Goal: Task Accomplishment & Management: Manage account settings

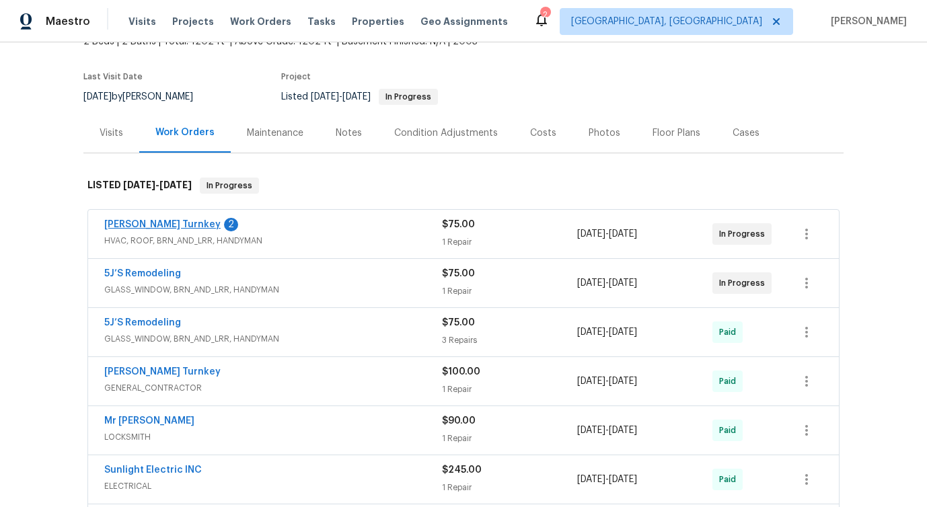
scroll to position [94, 0]
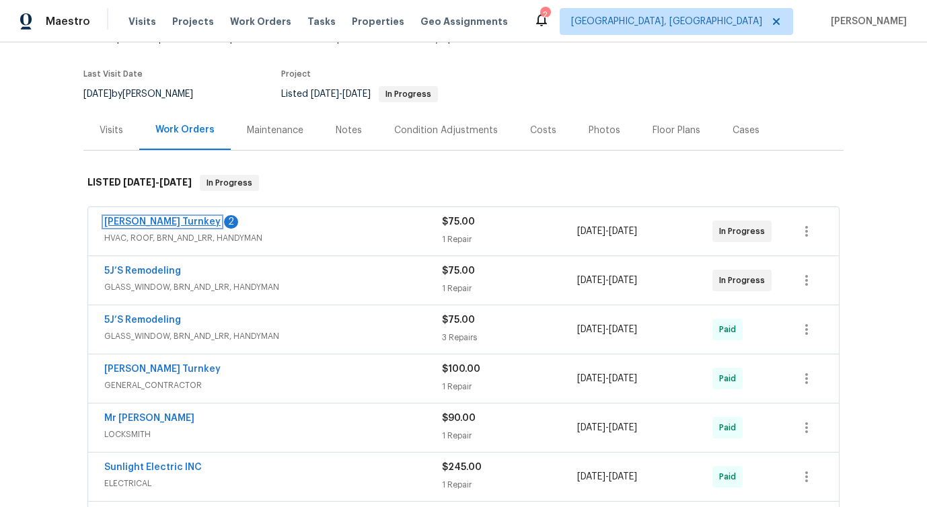
click at [118, 221] on link "Davis Turnkey" at bounding box center [162, 221] width 116 height 9
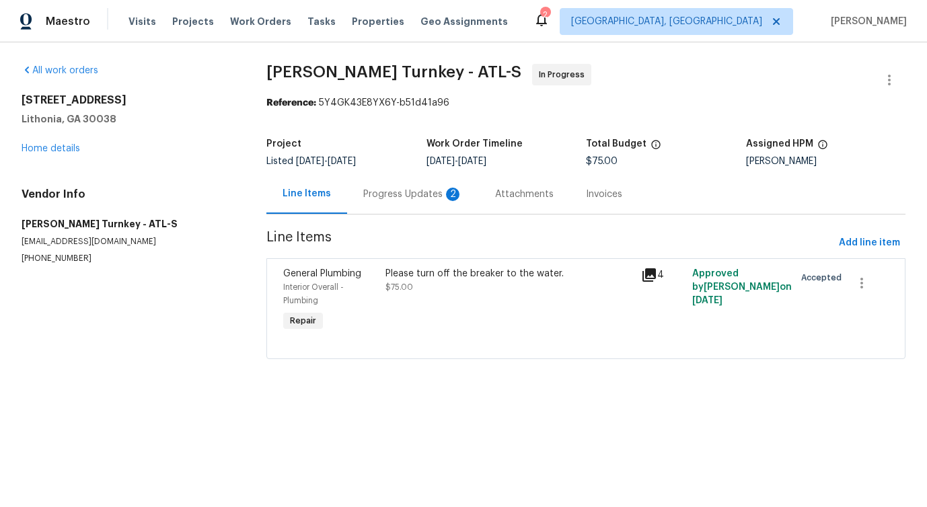
click at [359, 203] on div "Progress Updates 2" at bounding box center [413, 194] width 132 height 40
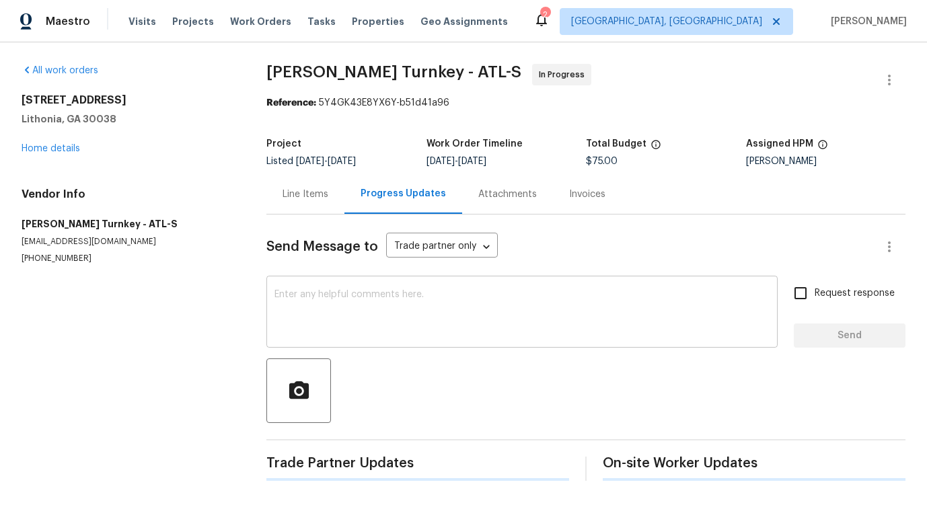
click at [388, 328] on textarea at bounding box center [522, 313] width 495 height 47
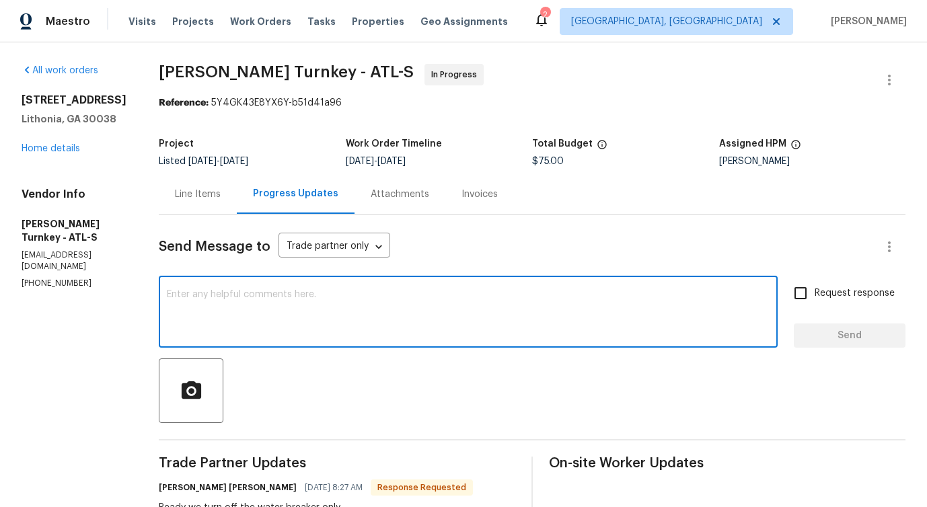
click at [195, 188] on div "Line Items" at bounding box center [198, 194] width 46 height 13
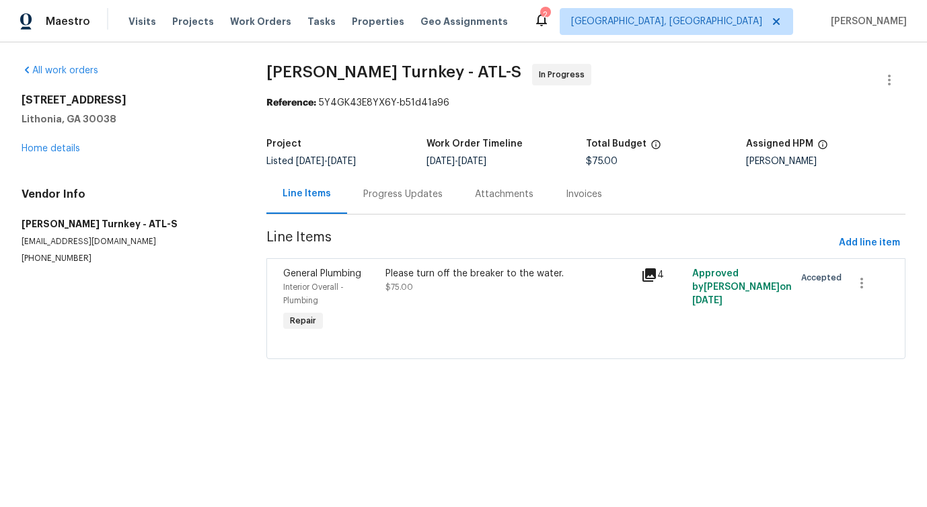
click at [501, 294] on div "Please turn off the breaker to the water. $75.00" at bounding box center [510, 300] width 256 height 75
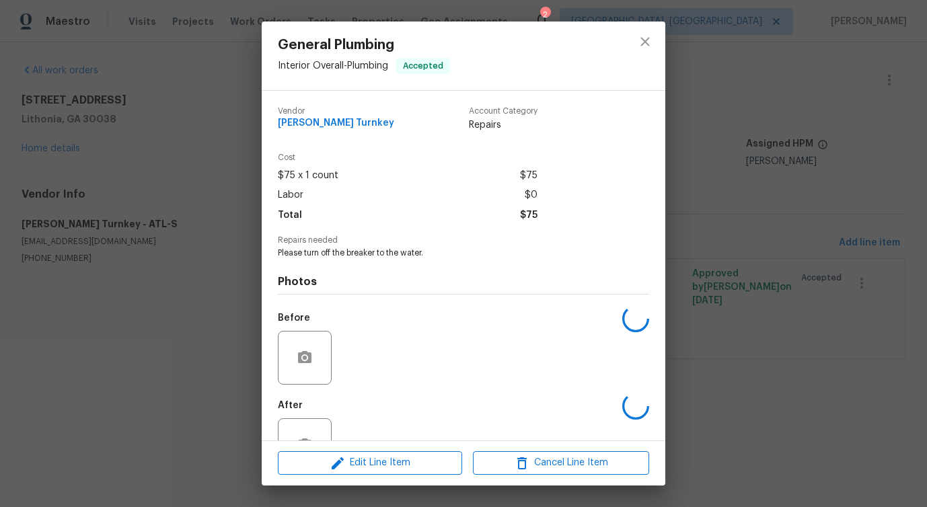
scroll to position [45, 0]
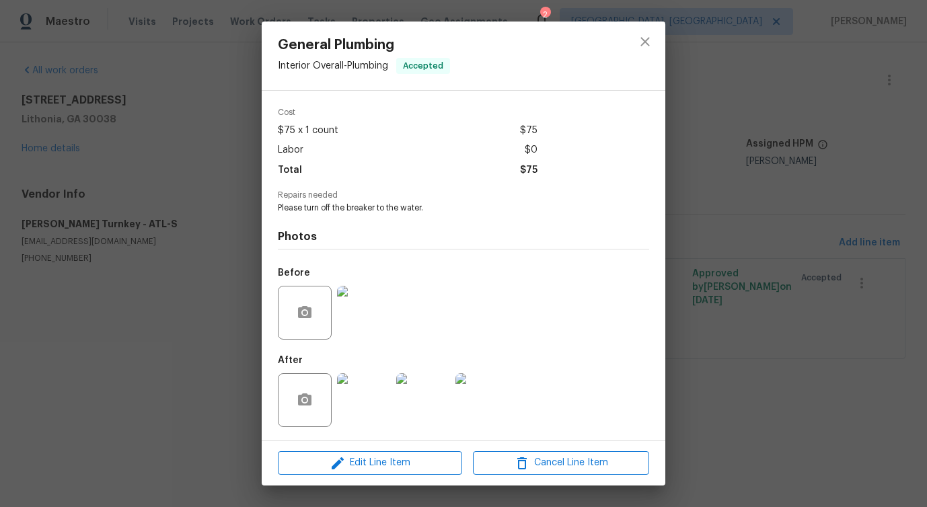
click at [366, 311] on img at bounding box center [364, 313] width 54 height 54
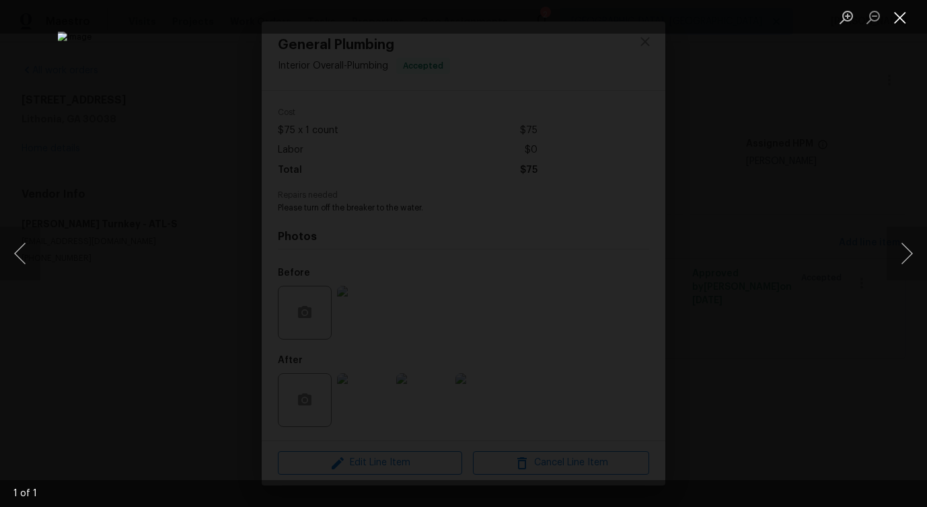
click at [899, 23] on button "Close lightbox" at bounding box center [900, 17] width 27 height 24
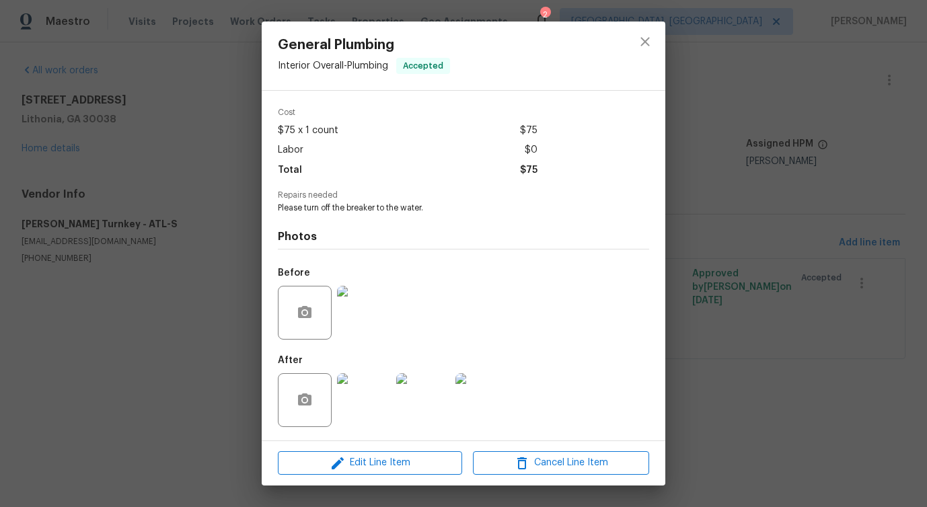
click at [392, 386] on div at bounding box center [363, 400] width 59 height 70
click at [365, 398] on img at bounding box center [364, 400] width 54 height 54
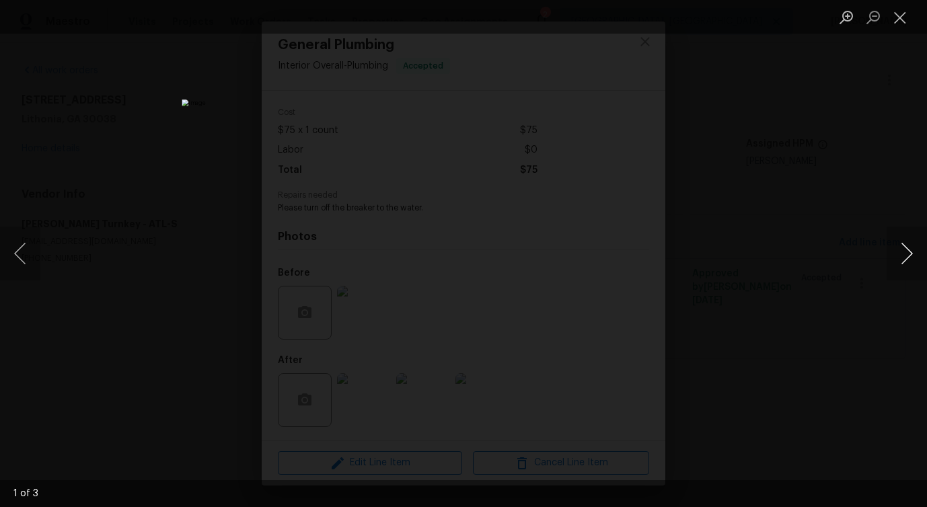
click at [915, 260] on button "Next image" at bounding box center [907, 254] width 40 height 54
click at [892, 15] on button "Close lightbox" at bounding box center [900, 17] width 27 height 24
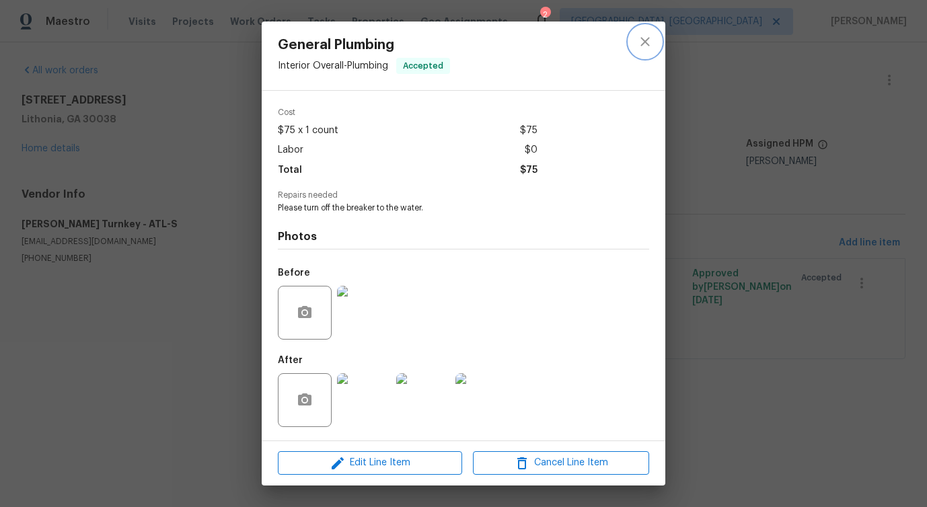
click at [659, 40] on button "close" at bounding box center [645, 42] width 32 height 32
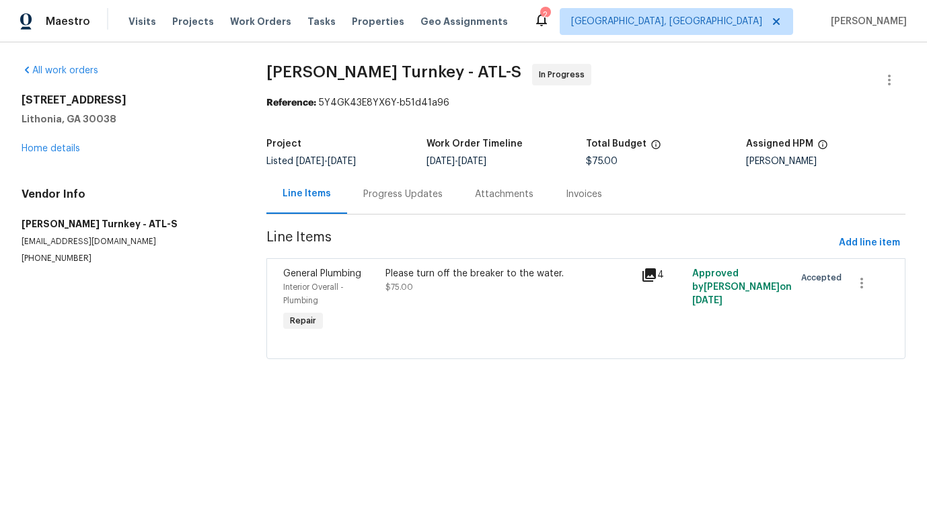
click at [390, 187] on div "Progress Updates" at bounding box center [403, 194] width 112 height 40
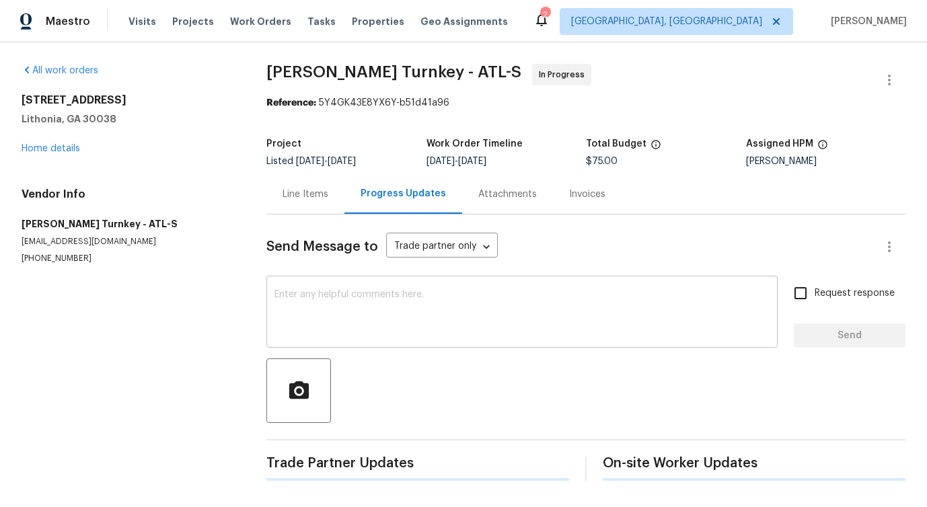
click at [413, 313] on textarea at bounding box center [522, 313] width 495 height 47
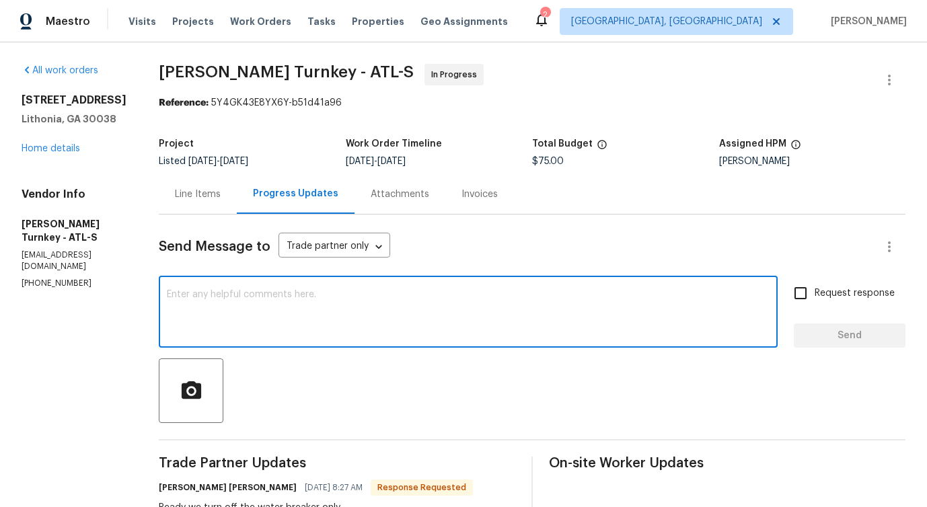
scroll to position [200, 0]
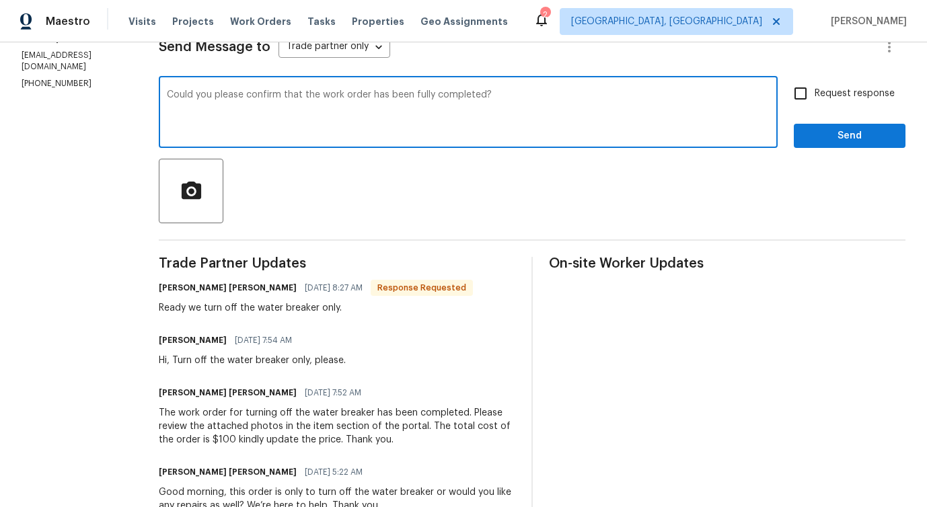
type textarea "Could you please confirm that the work order has been fully completed?"
click at [810, 112] on div "Request response Send" at bounding box center [850, 113] width 112 height 69
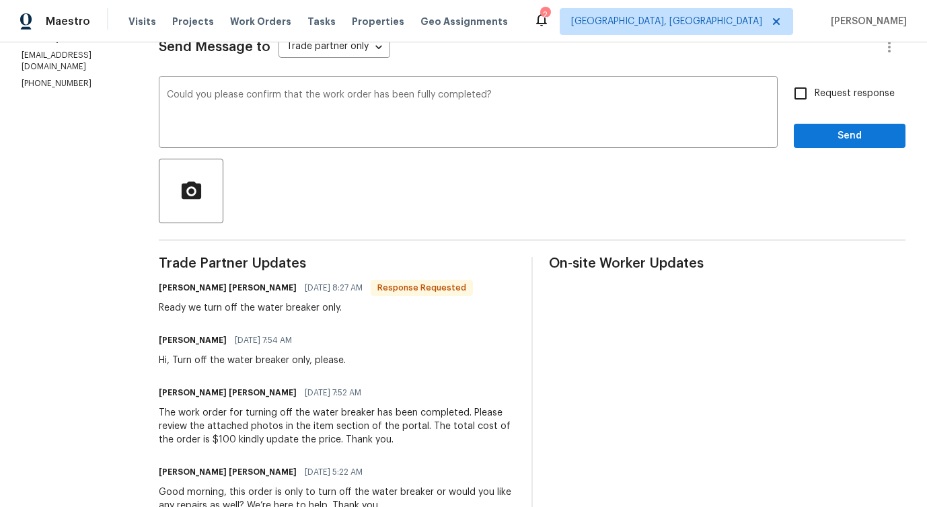
click at [806, 96] on input "Request response" at bounding box center [801, 93] width 28 height 28
checkbox input "true"
click at [830, 143] on span "Send" at bounding box center [850, 136] width 90 height 17
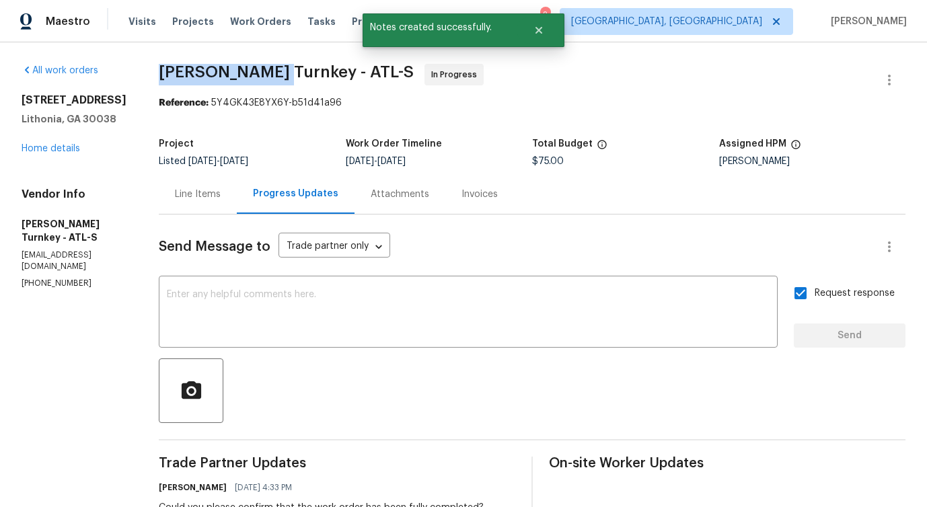
drag, startPoint x: 141, startPoint y: 77, endPoint x: 258, endPoint y: 77, distance: 117.8
click at [190, 75] on span "Davis Turnkey - ATL-S" at bounding box center [286, 72] width 255 height 16
drag, startPoint x: 143, startPoint y: 75, endPoint x: 262, endPoint y: 73, distance: 118.5
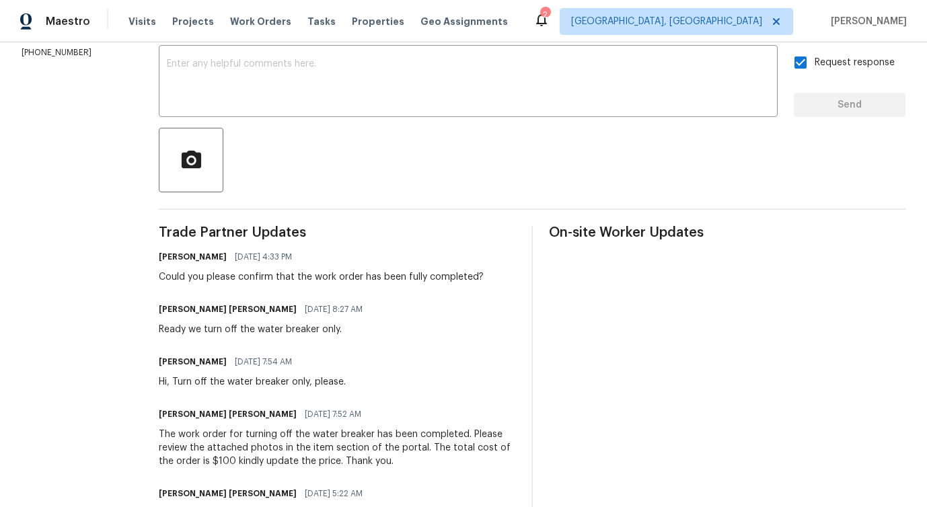
scroll to position [241, 0]
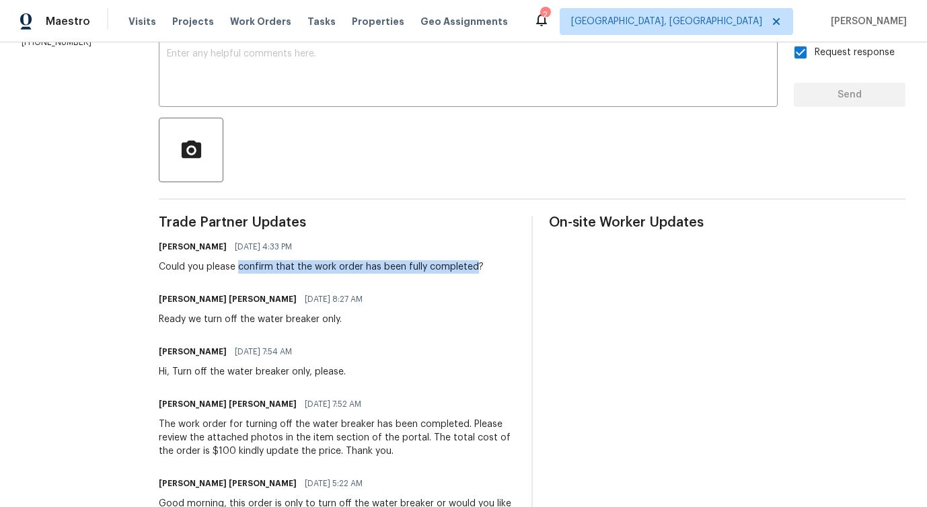
drag, startPoint x: 225, startPoint y: 269, endPoint x: 460, endPoint y: 269, distance: 234.9
click at [460, 269] on div "Could you please confirm that the work order has been fully completed?" at bounding box center [321, 266] width 325 height 13
copy div "confirm that the work order has been fully completed"
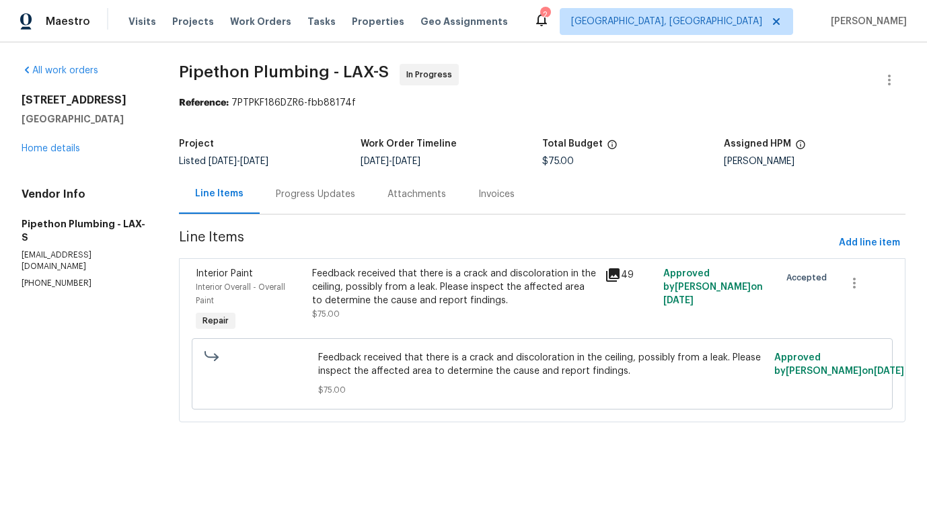
click at [311, 196] on div "Progress Updates" at bounding box center [315, 194] width 79 height 13
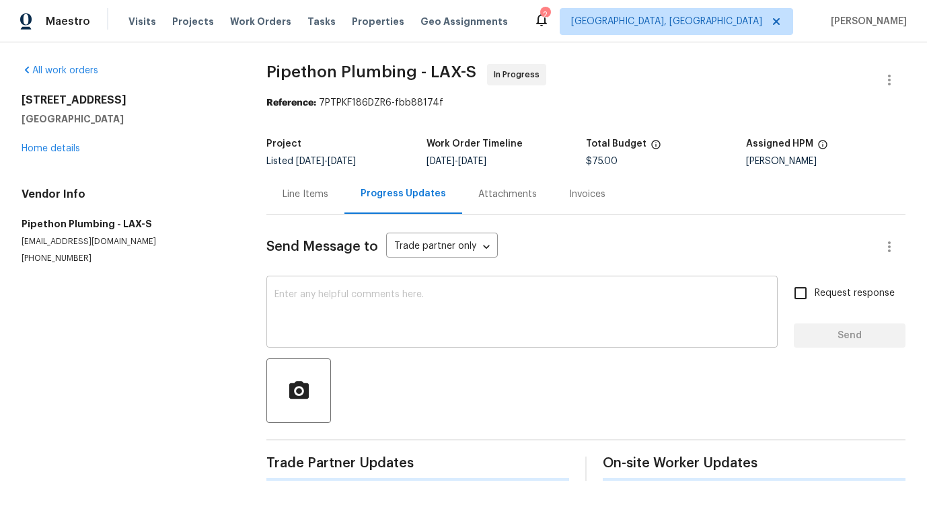
click at [355, 283] on div "x ​" at bounding box center [521, 313] width 511 height 69
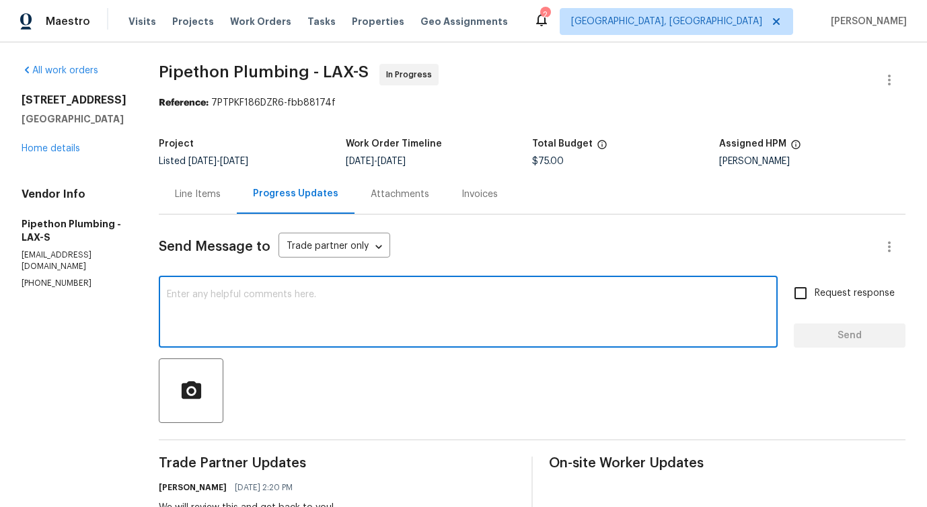
click at [221, 200] on div "Line Items" at bounding box center [198, 194] width 46 height 13
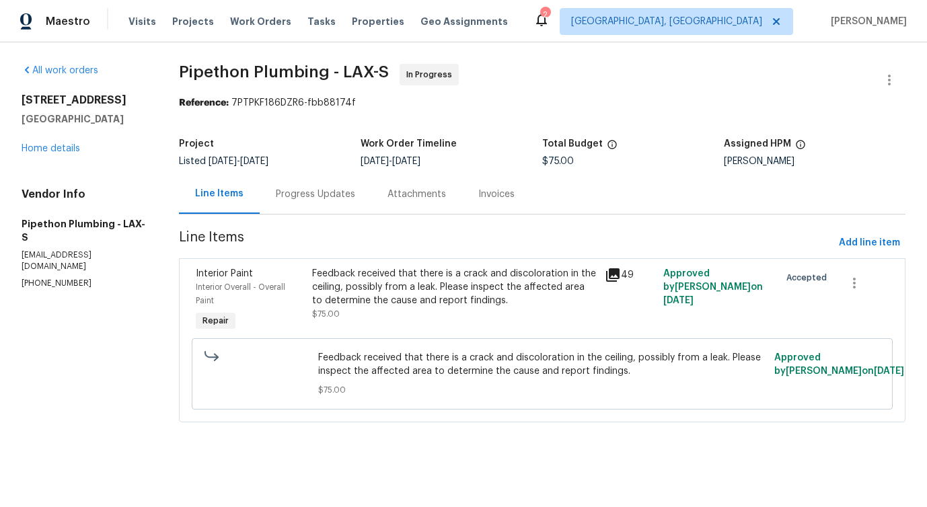
click at [413, 315] on div "Feedback received that there is a crack and discoloration in the ceiling, possi…" at bounding box center [454, 294] width 284 height 54
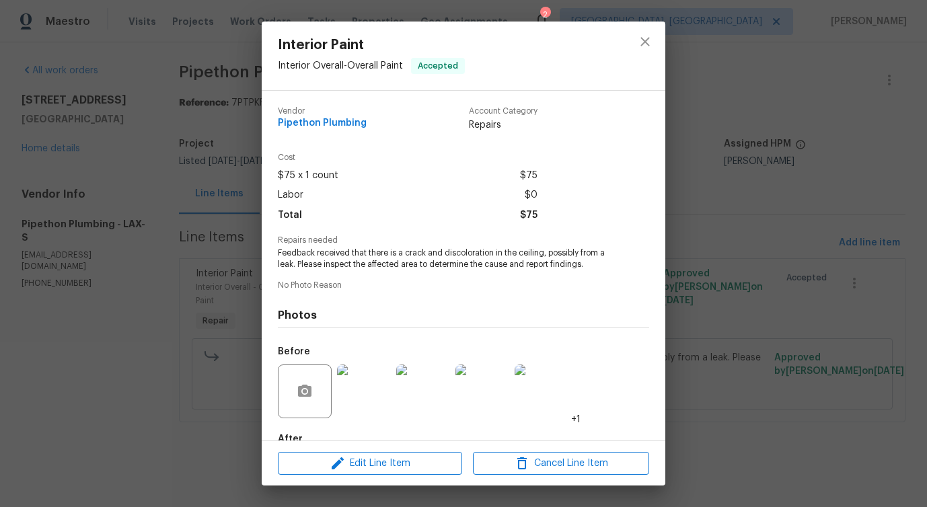
scroll to position [79, 0]
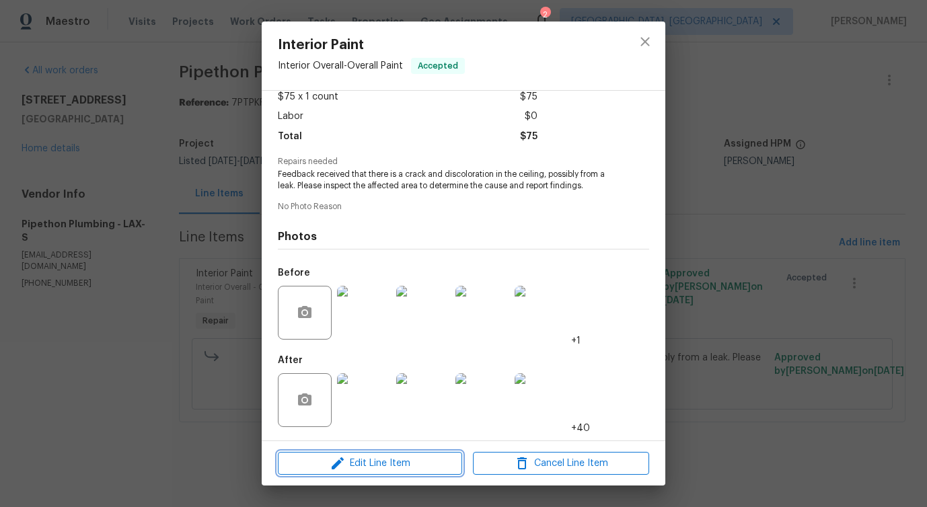
click at [338, 462] on icon "button" at bounding box center [338, 464] width 12 height 12
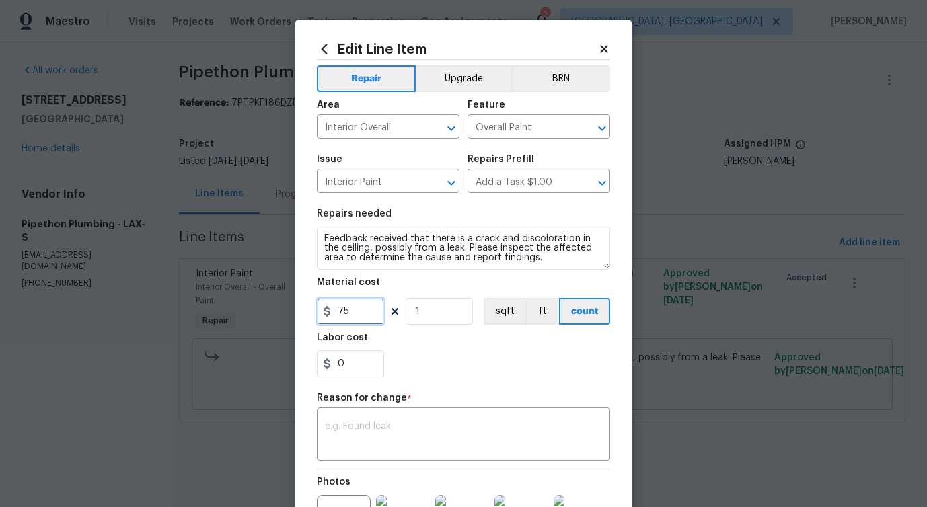
click at [367, 308] on input "75" at bounding box center [350, 311] width 67 height 27
type input "750"
click at [439, 423] on textarea at bounding box center [463, 436] width 277 height 28
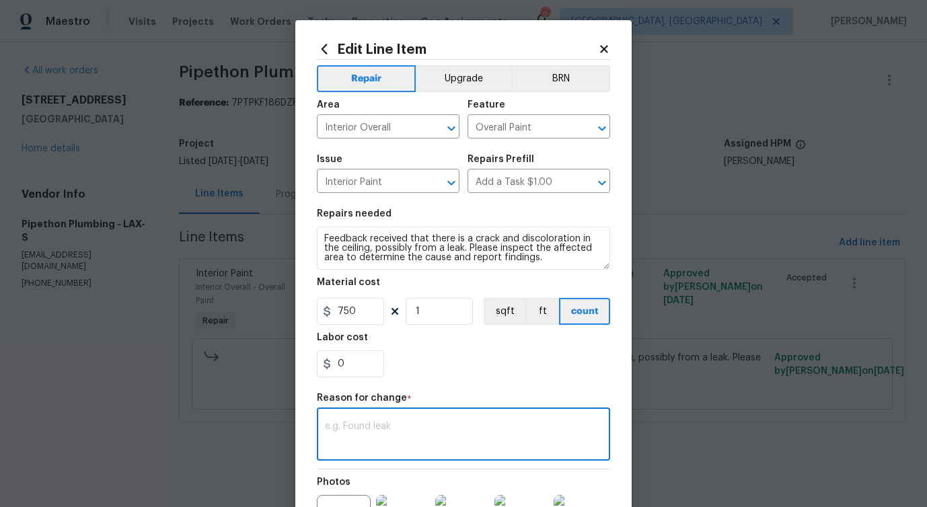
paste textarea "(PS) Updated cost per BR team approval."
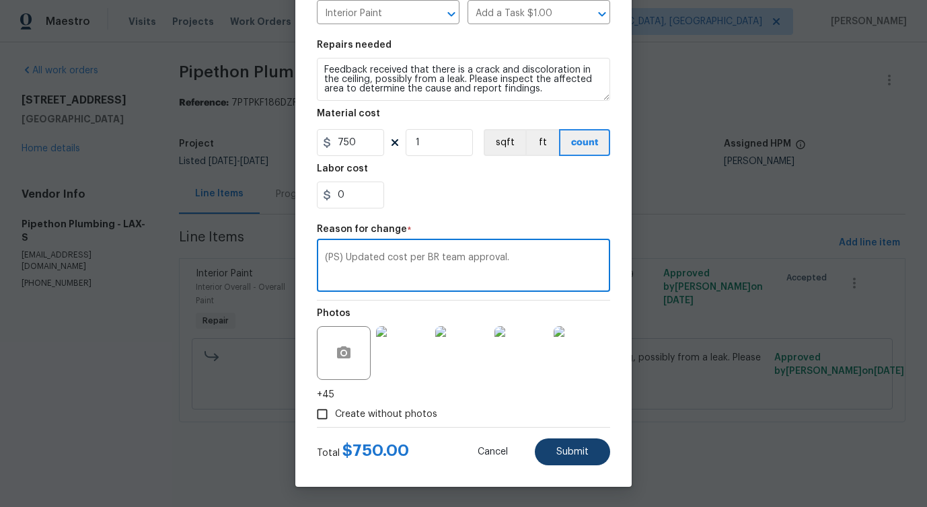
type textarea "(PS) Updated cost per BR team approval."
click at [568, 461] on button "Submit" at bounding box center [572, 452] width 75 height 27
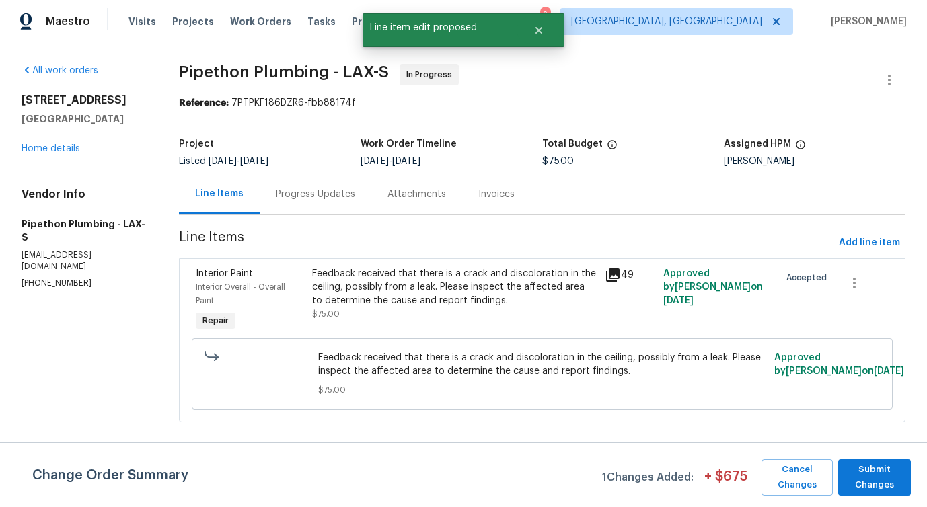
scroll to position [0, 0]
click at [874, 477] on span "Submit Changes" at bounding box center [874, 477] width 59 height 31
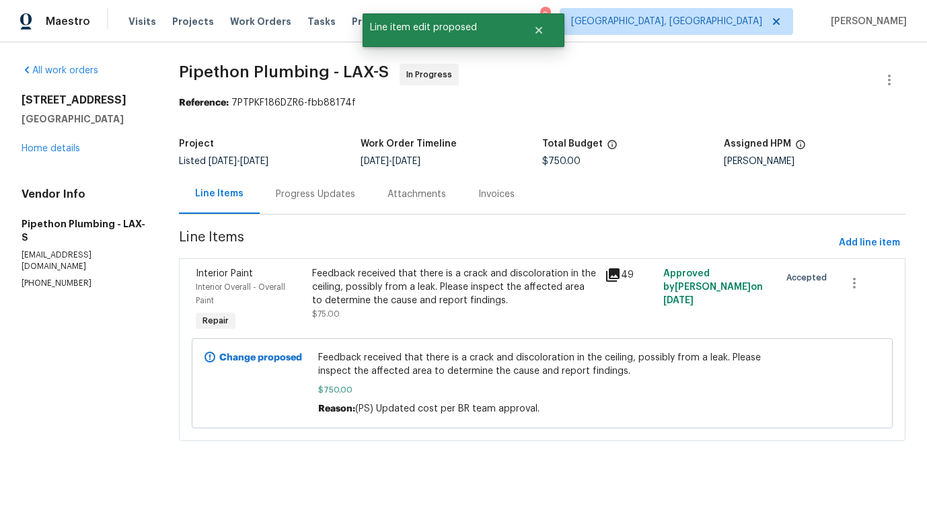
click at [328, 201] on div "Progress Updates" at bounding box center [316, 194] width 112 height 40
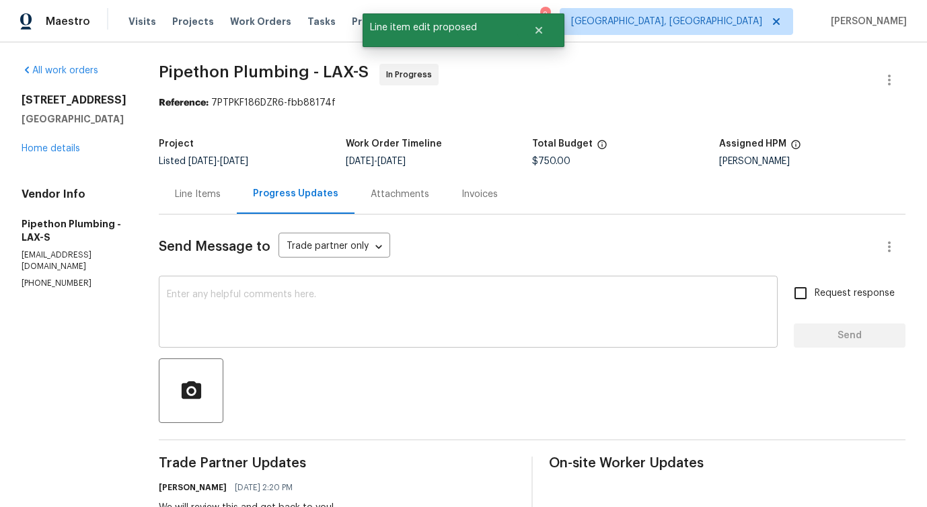
click at [349, 296] on textarea at bounding box center [468, 313] width 603 height 47
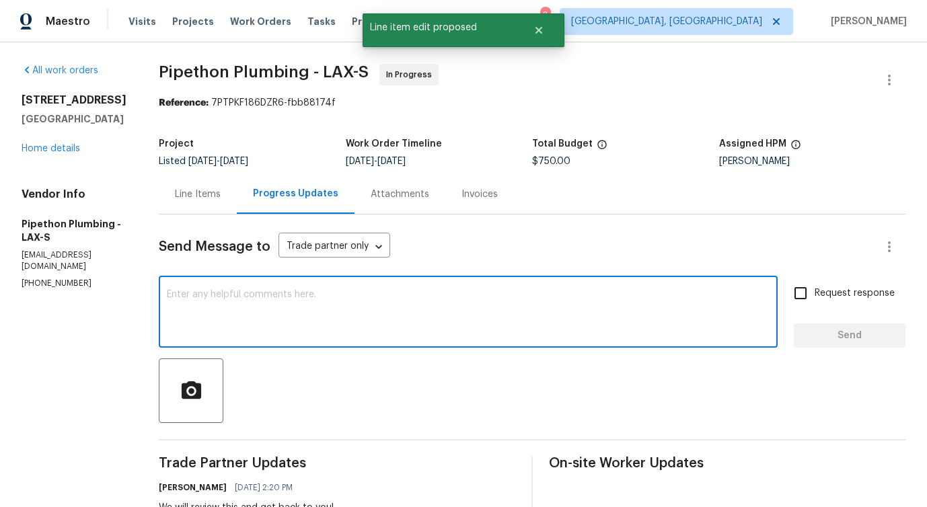
click at [349, 296] on textarea at bounding box center [468, 313] width 603 height 47
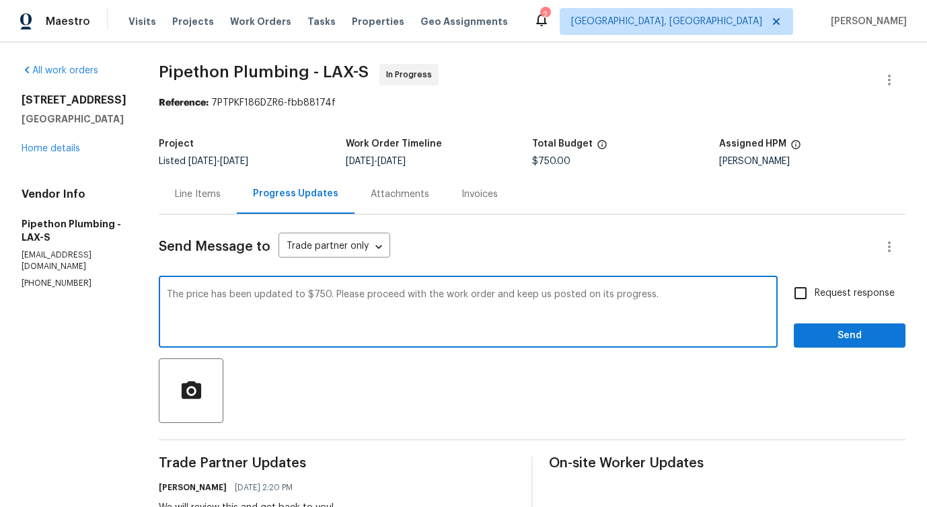
type textarea "The price has been updated to $750. Please proceed with the work order and keep…"
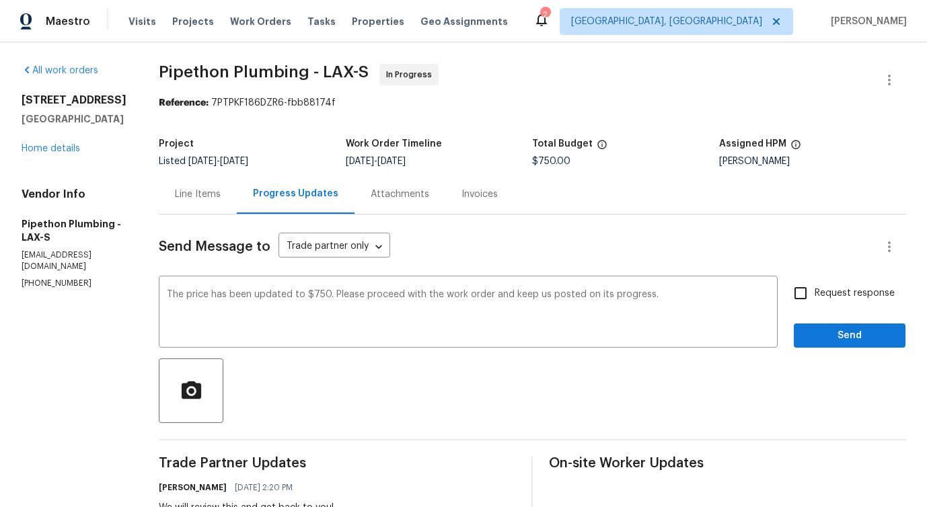
click at [836, 289] on span "Request response" at bounding box center [855, 294] width 80 height 14
click at [815, 289] on input "Request response" at bounding box center [801, 293] width 28 height 28
checkbox input "true"
click at [839, 341] on span "Send" at bounding box center [850, 336] width 90 height 17
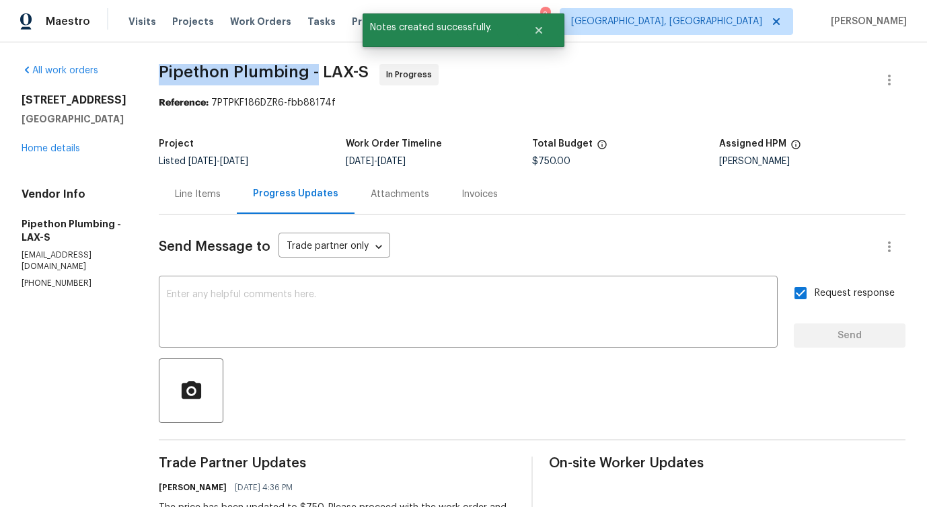
drag, startPoint x: 176, startPoint y: 68, endPoint x: 334, endPoint y: 76, distance: 159.0
copy span "Pipethon Plumbing -"
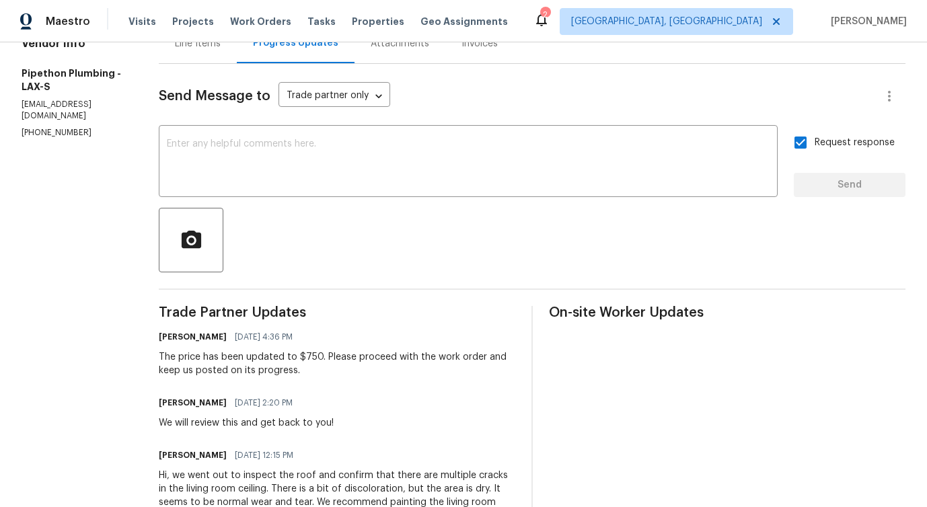
scroll to position [178, 0]
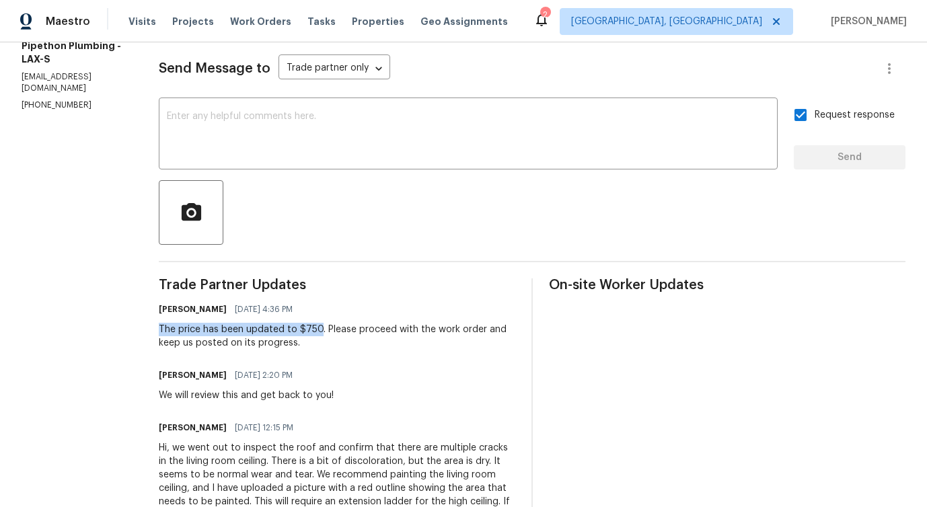
drag, startPoint x: 176, startPoint y: 328, endPoint x: 336, endPoint y: 330, distance: 160.8
click at [336, 330] on div "All work orders 22333 Golden Canyon Cir Chatsworth, CA 91311 Home details Vendo…" at bounding box center [463, 469] width 927 height 1211
copy div "The price has been updated to $750"
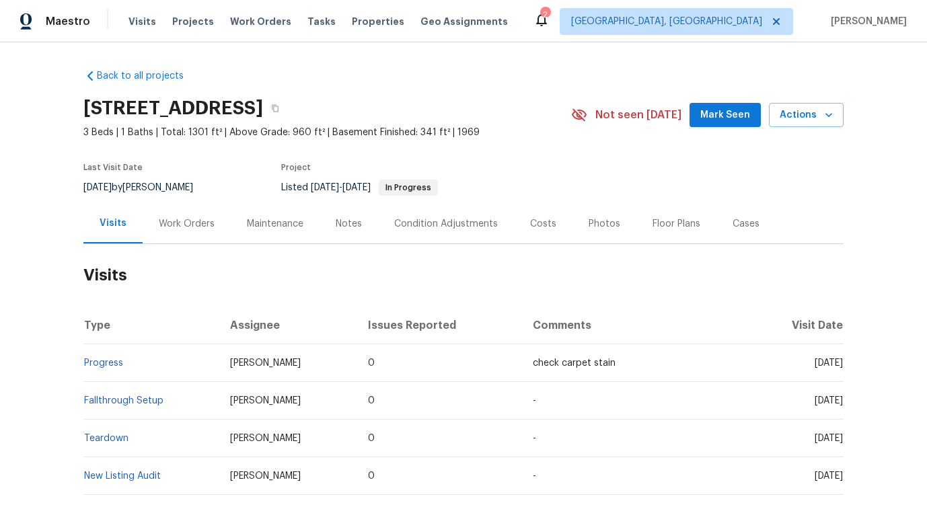
click at [157, 240] on div "Work Orders" at bounding box center [187, 224] width 88 height 40
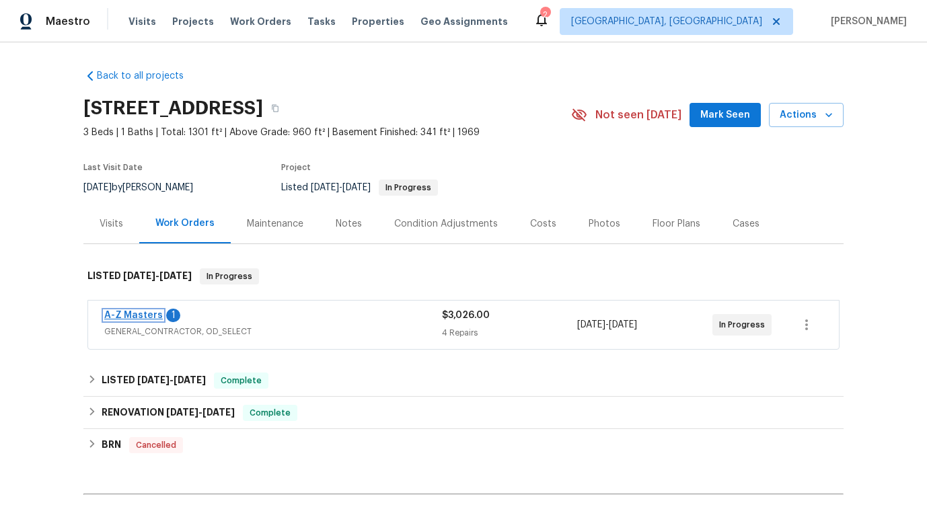
click at [157, 320] on link "A-Z Masters" at bounding box center [133, 315] width 59 height 9
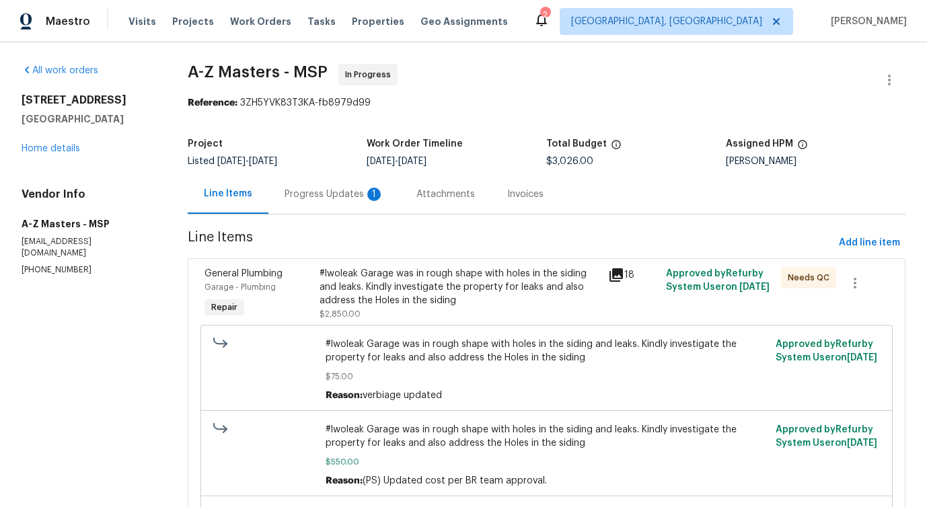
click at [333, 188] on div "Progress Updates 1" at bounding box center [335, 194] width 100 height 13
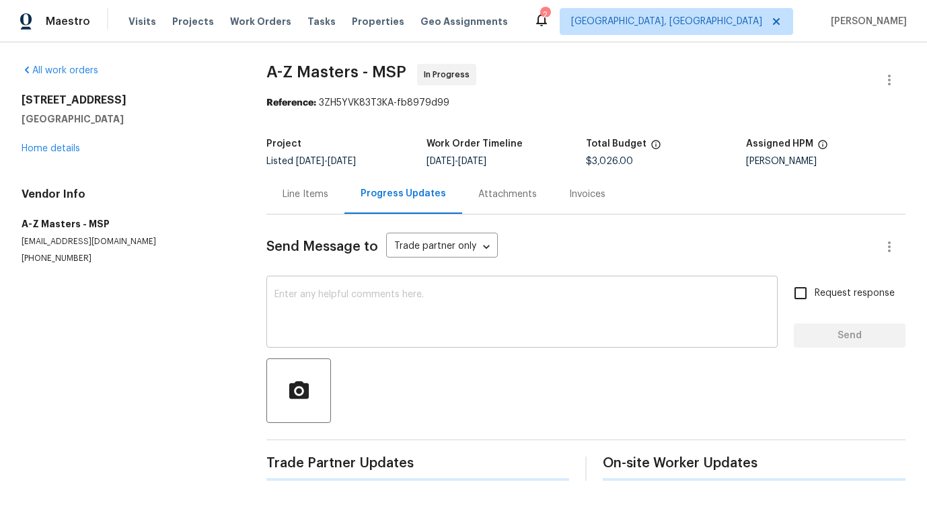
click at [359, 344] on div "x ​" at bounding box center [521, 313] width 511 height 69
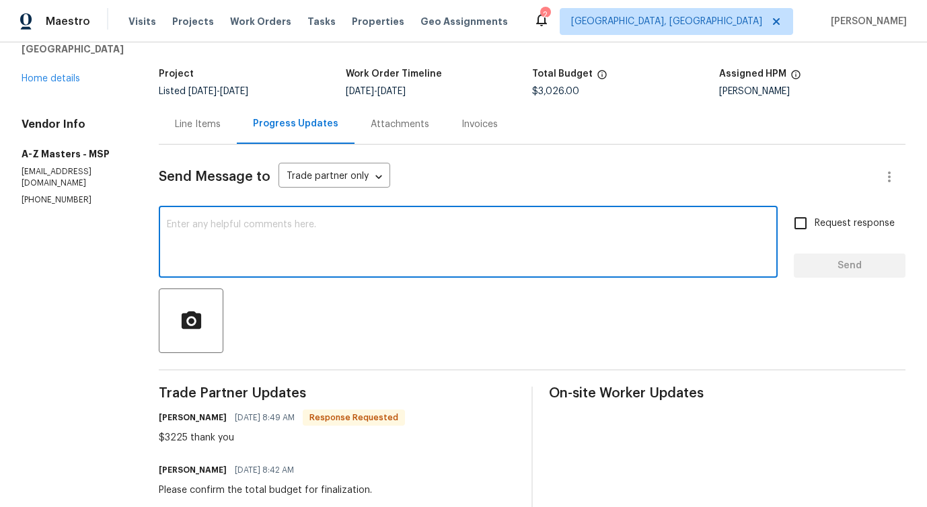
scroll to position [69, 0]
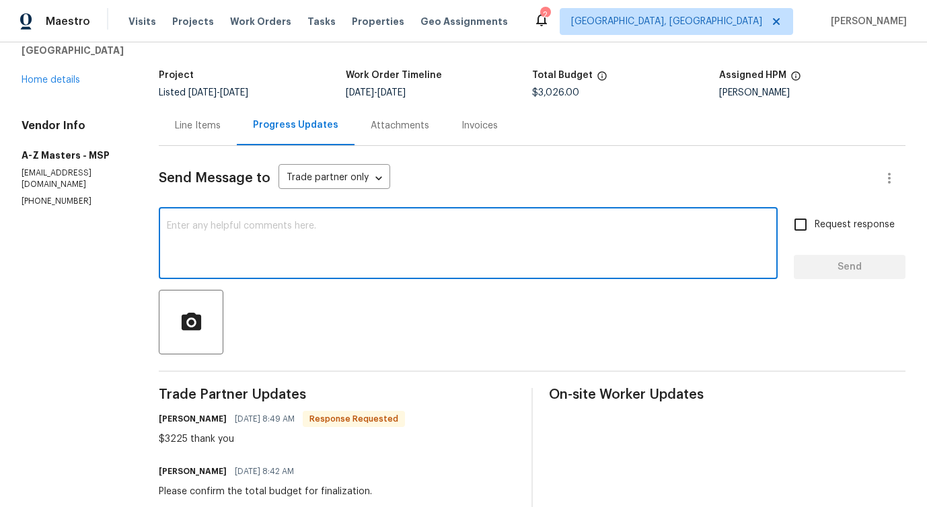
click at [199, 139] on div "Line Items" at bounding box center [198, 126] width 78 height 40
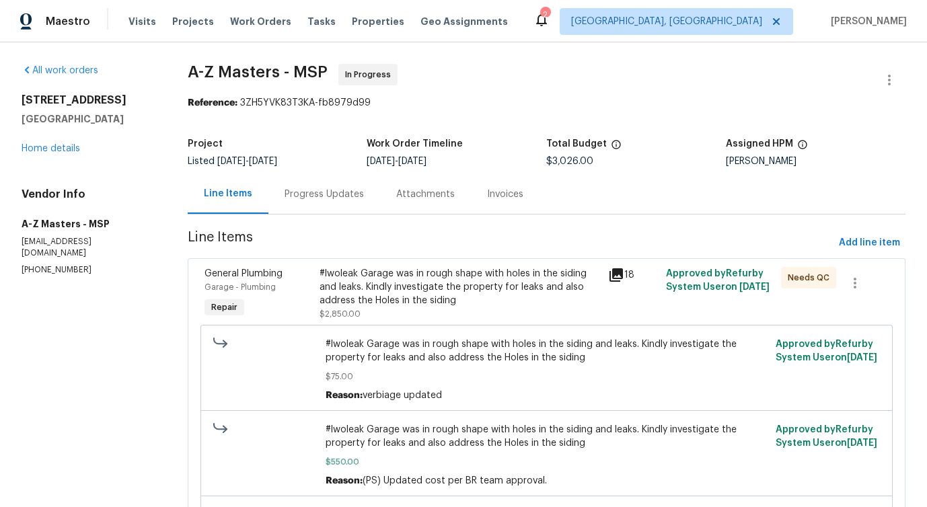
click at [439, 291] on div "#lwoleak Garage was in rough shape with holes in the siding and leaks. Kindly i…" at bounding box center [460, 287] width 281 height 40
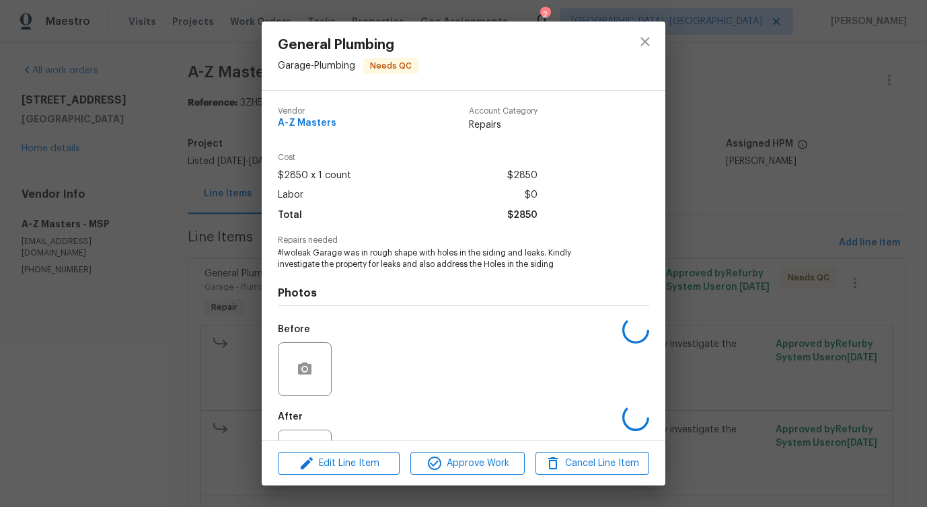
scroll to position [57, 0]
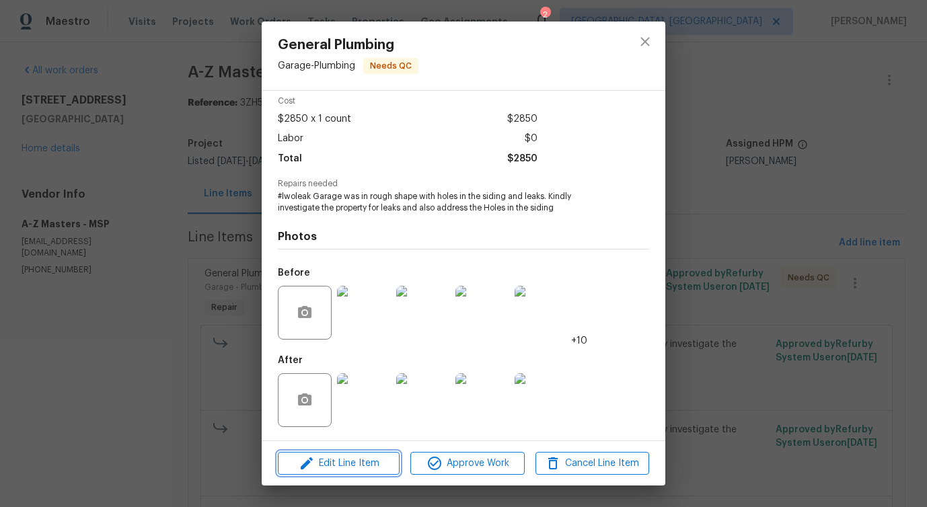
click at [380, 470] on span "Edit Line Item" at bounding box center [339, 464] width 114 height 17
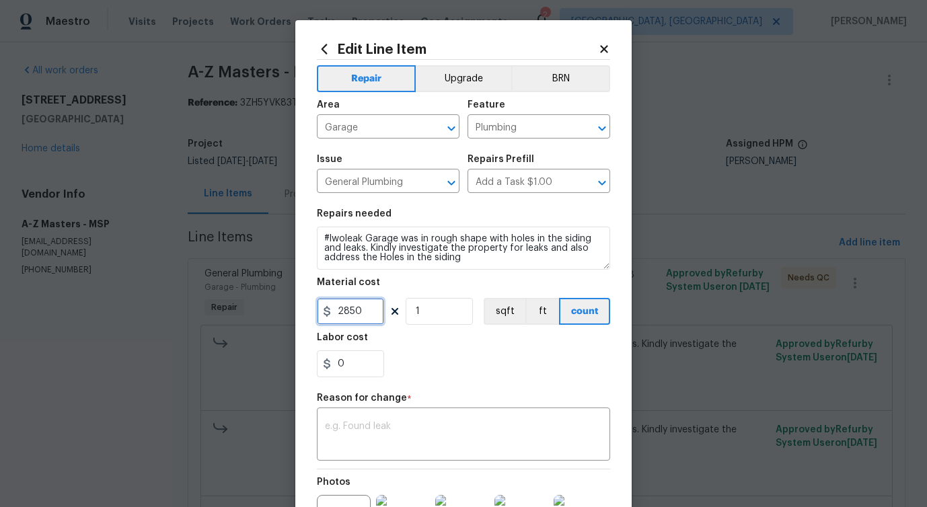
click at [340, 316] on input "2850" at bounding box center [350, 311] width 67 height 27
type input "3225"
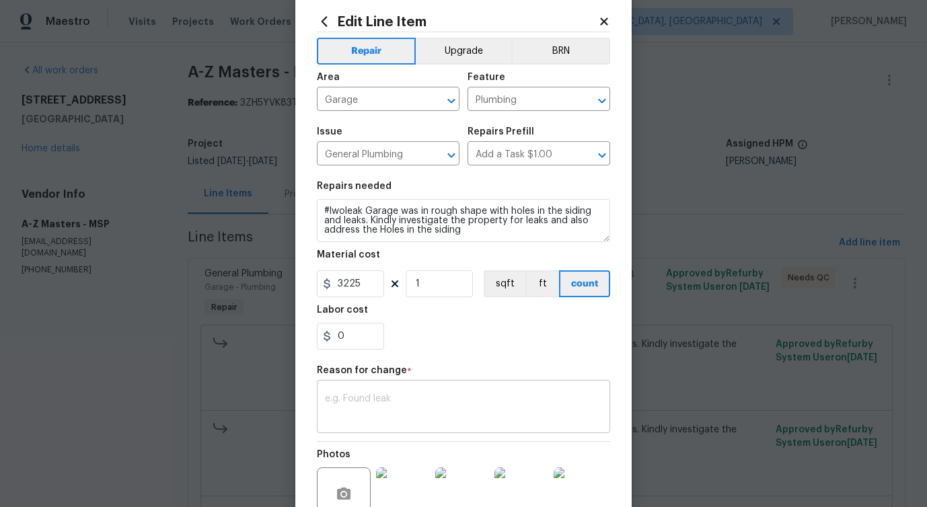
click at [409, 408] on textarea at bounding box center [463, 408] width 277 height 28
paste textarea "ˇ (PS) Updated per vendor's final cost."
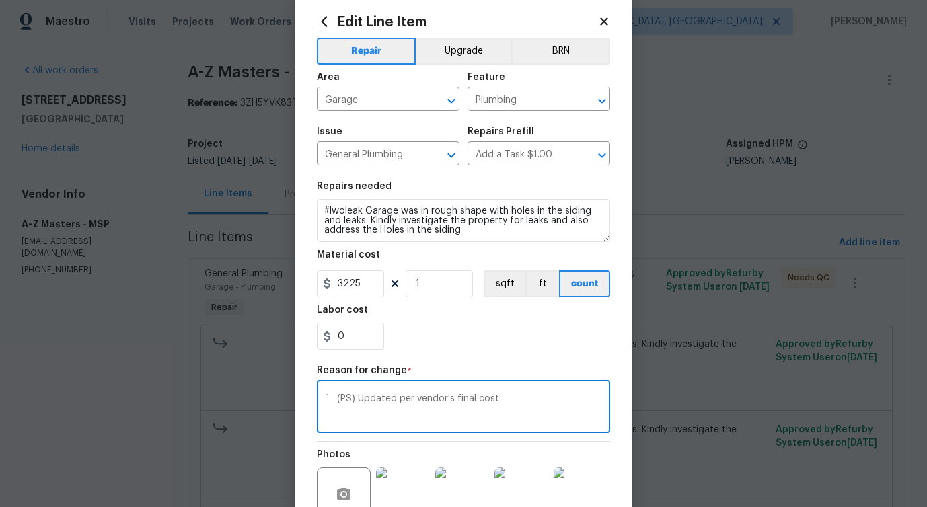
scroll to position [170, 0]
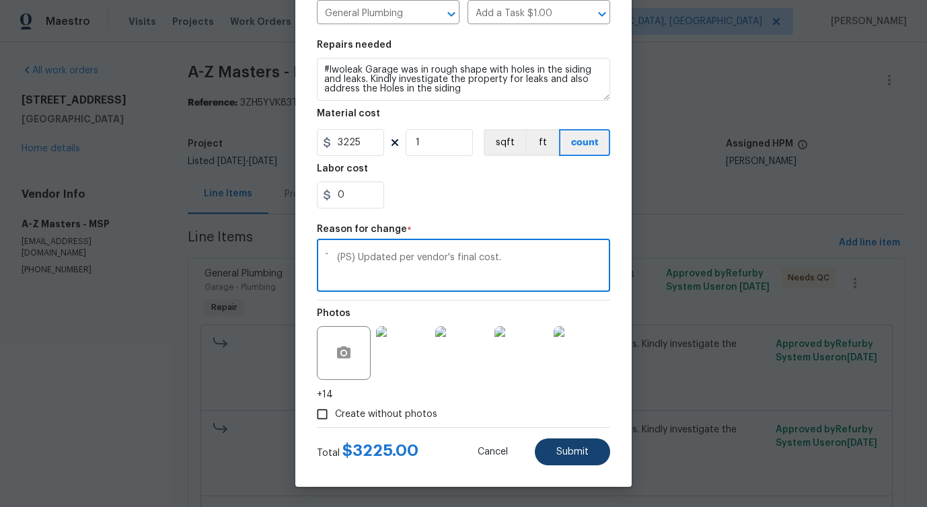
type textarea "ˇ (PS) Updated per vendor's final cost."
click at [562, 456] on span "Submit" at bounding box center [573, 453] width 32 height 10
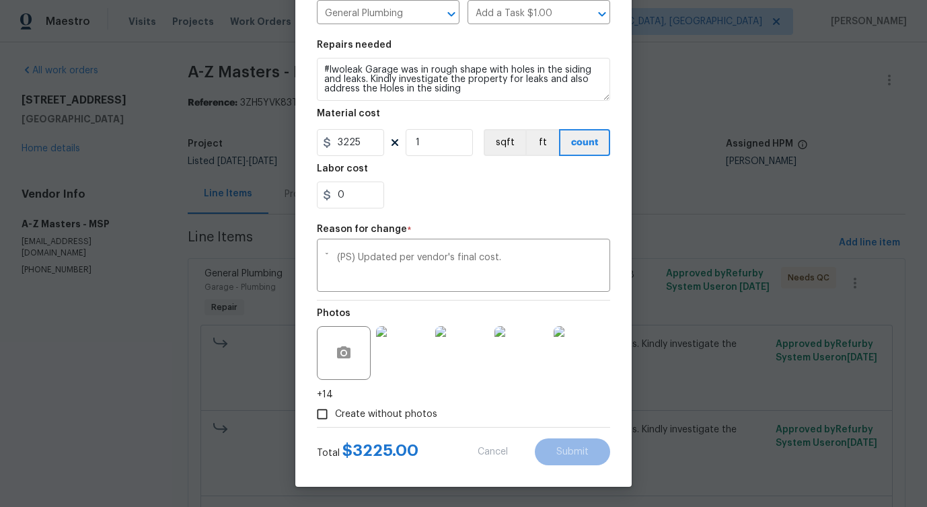
type input "2850"
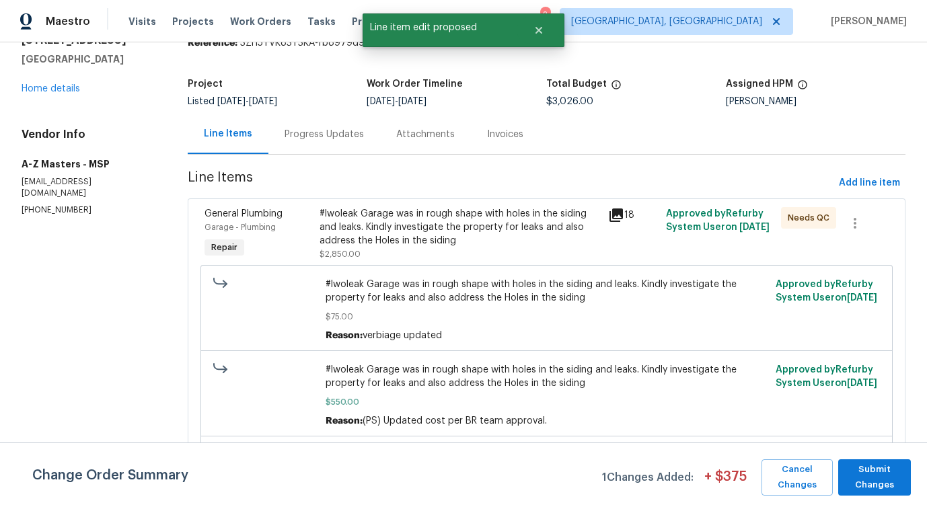
scroll to position [198, 0]
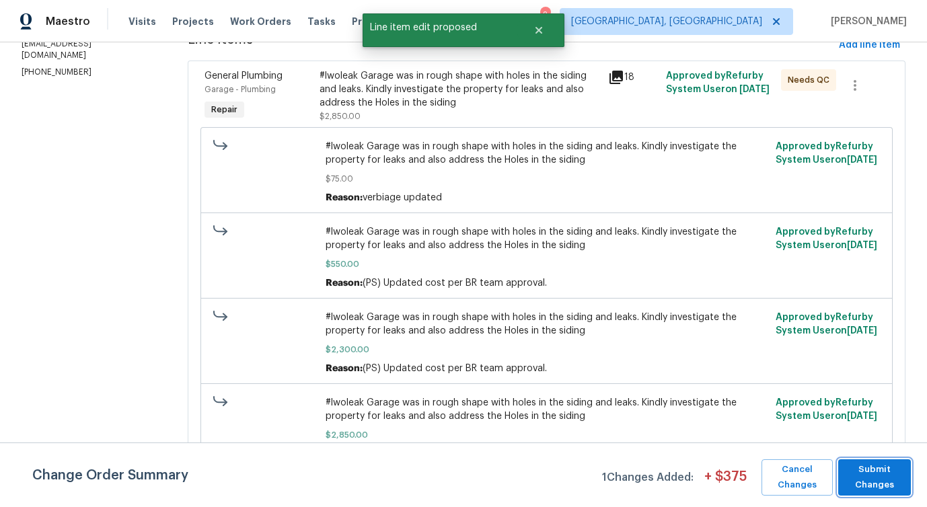
click at [885, 485] on span "Submit Changes" at bounding box center [874, 477] width 59 height 31
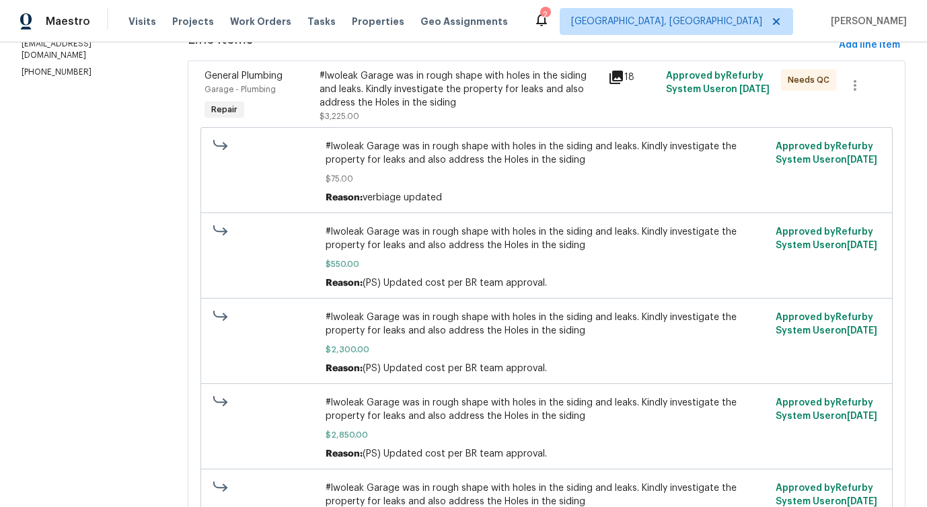
scroll to position [0, 0]
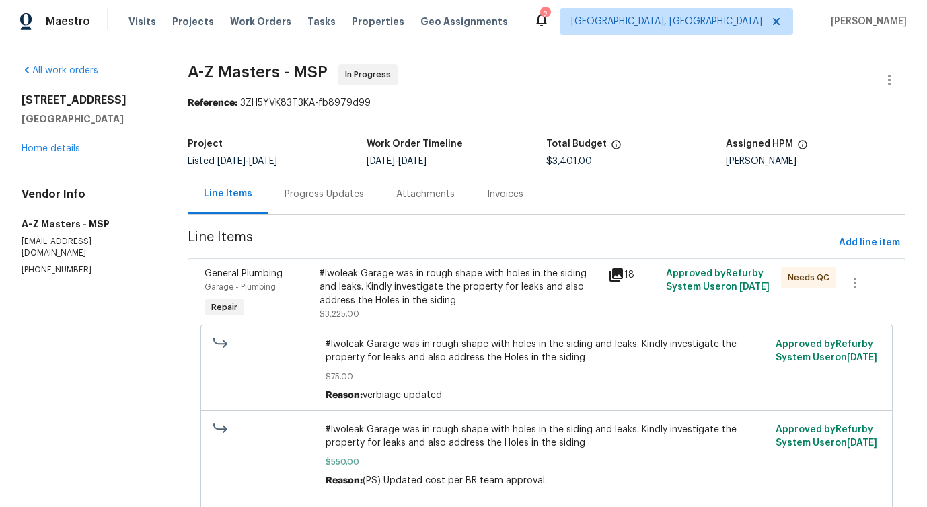
click at [332, 211] on div "Progress Updates" at bounding box center [325, 194] width 112 height 40
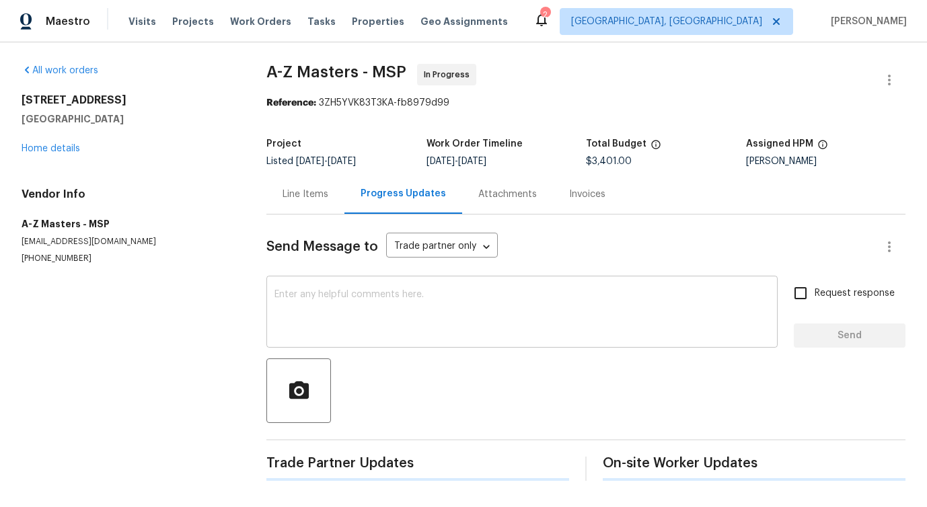
click at [354, 318] on textarea at bounding box center [522, 313] width 495 height 47
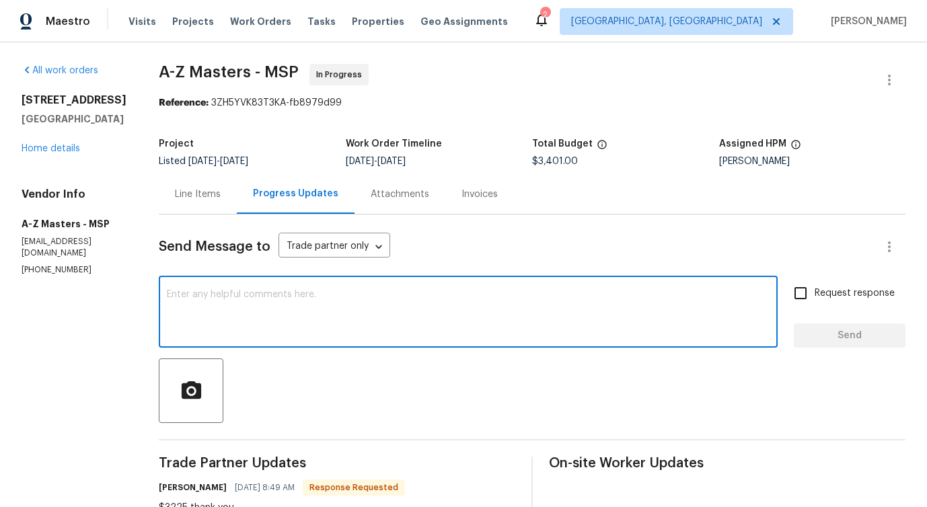
click at [292, 314] on textarea at bounding box center [468, 313] width 603 height 47
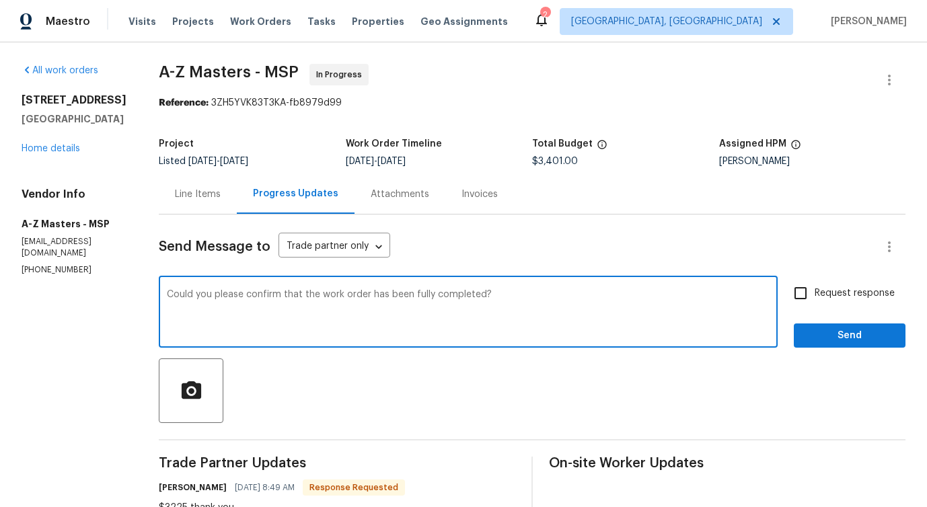
type textarea "Could you please confirm that the work order has been fully completed?"
click at [817, 287] on span "Request response" at bounding box center [855, 294] width 80 height 14
click at [815, 287] on input "Request response" at bounding box center [801, 293] width 28 height 28
checkbox input "true"
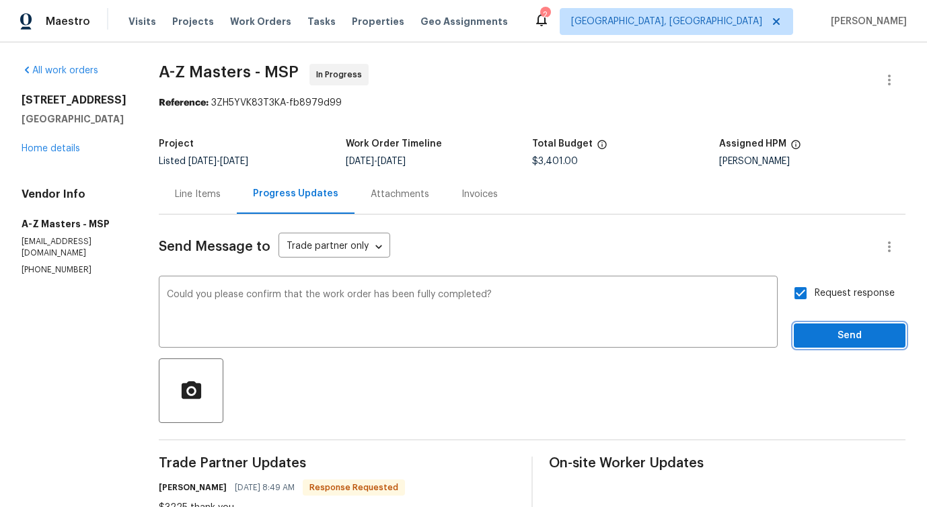
click at [830, 343] on span "Send" at bounding box center [850, 336] width 90 height 17
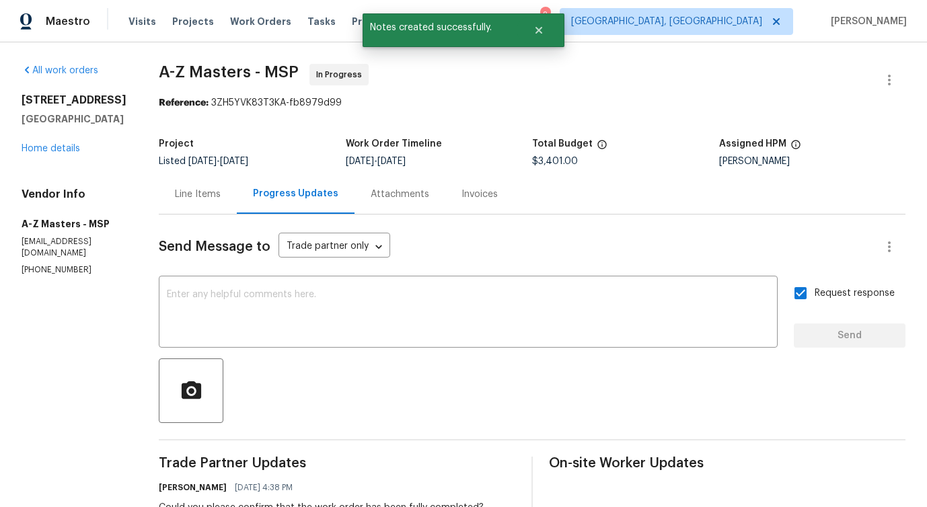
click at [192, 197] on div "Line Items" at bounding box center [198, 194] width 46 height 13
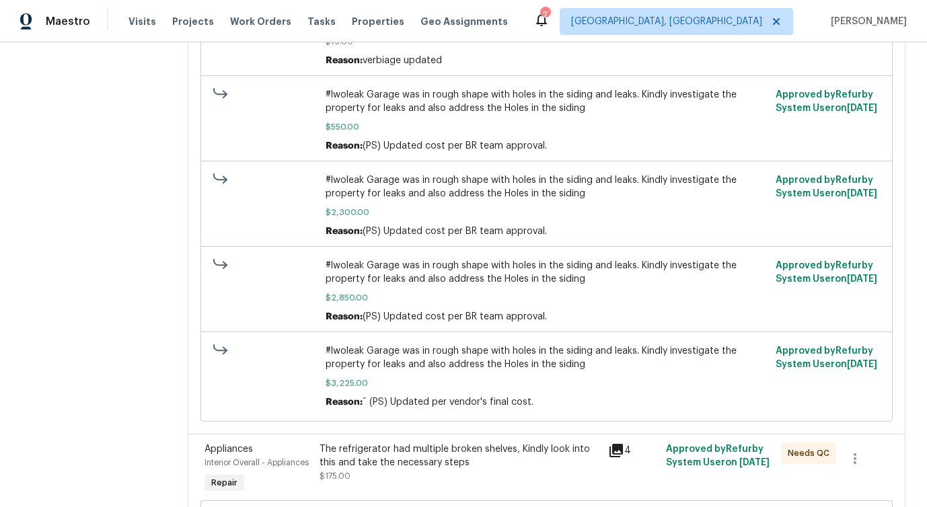
scroll to position [355, 0]
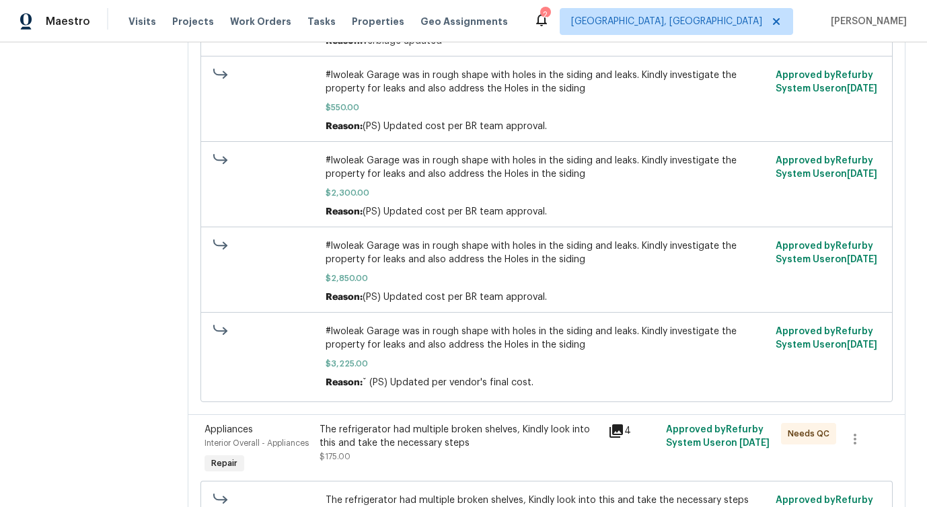
click at [463, 354] on div "#lwoleak Garage was in rough shape with holes in the siding and leaks. Kindly i…" at bounding box center [547, 357] width 442 height 65
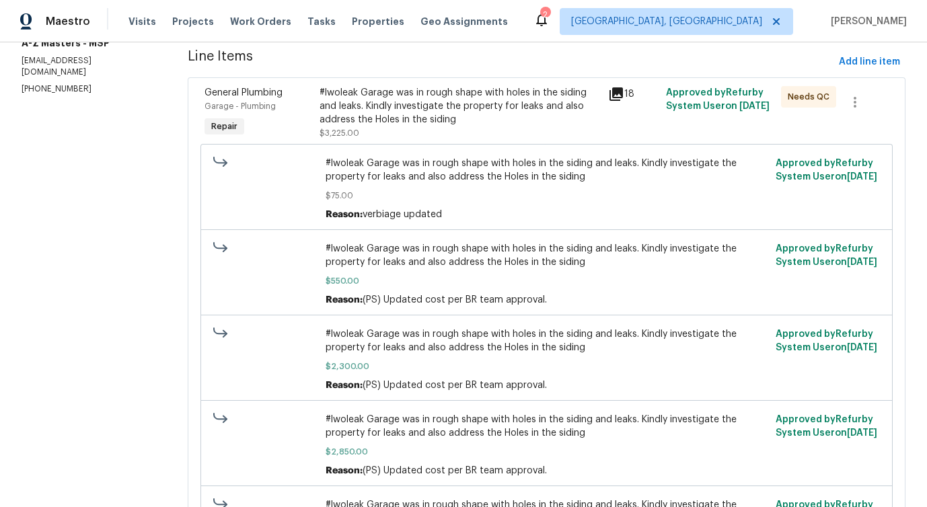
scroll to position [129, 0]
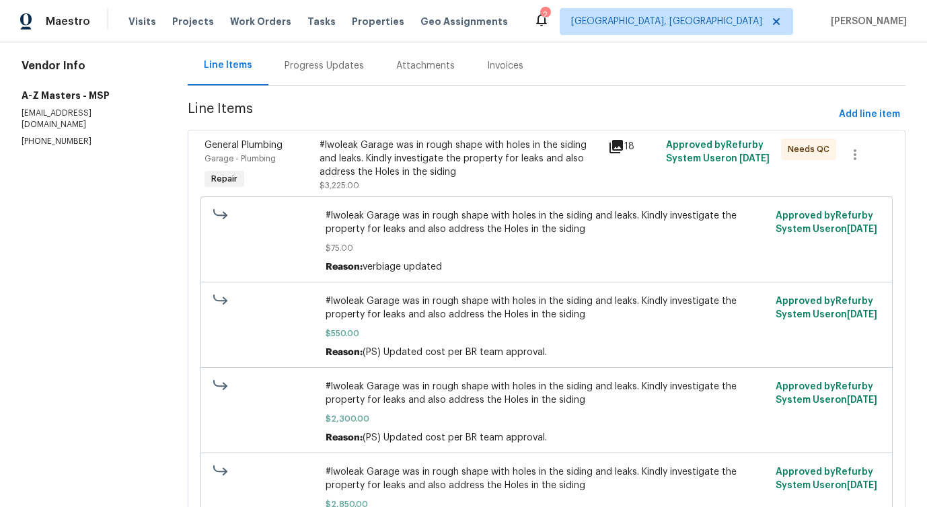
click at [477, 175] on div "#lwoleak Garage was in rough shape with holes in the siding and leaks. Kindly i…" at bounding box center [460, 159] width 281 height 40
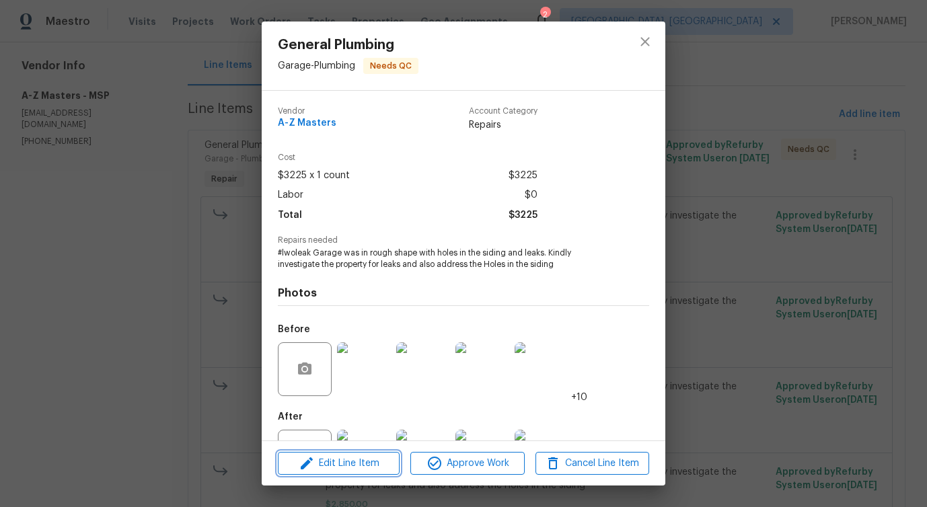
click at [329, 466] on span "Edit Line Item" at bounding box center [339, 464] width 114 height 17
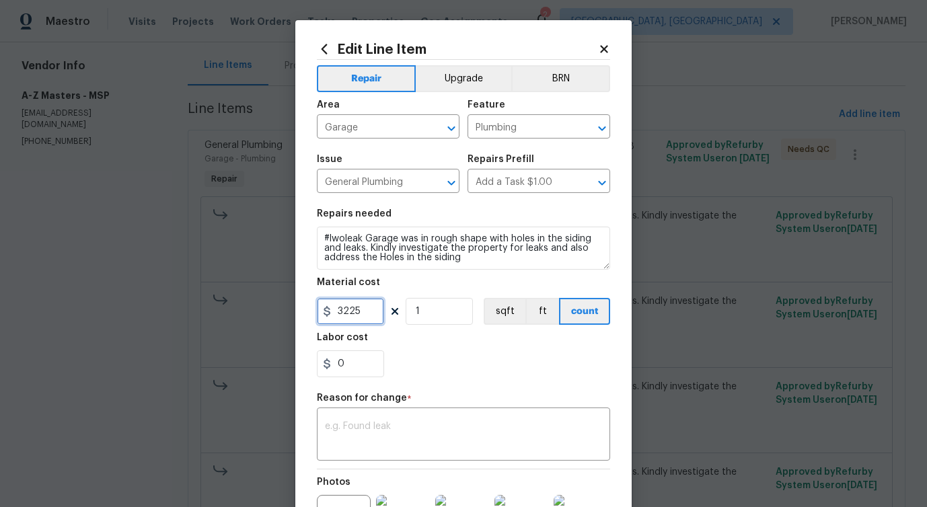
click at [353, 305] on input "3225" at bounding box center [350, 311] width 67 height 27
type input "3050"
click at [424, 429] on textarea at bounding box center [463, 436] width 277 height 28
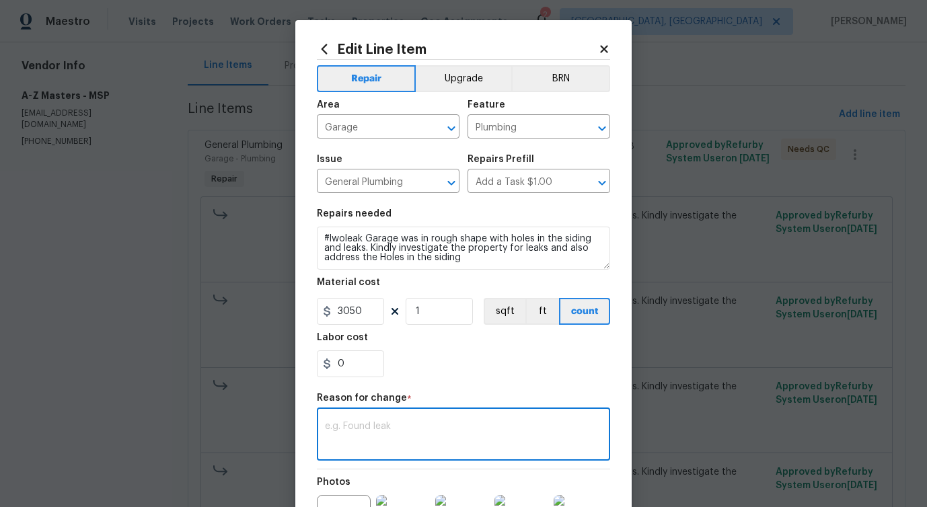
paste textarea "ˇ (PS) Updated per vendor's final cost."
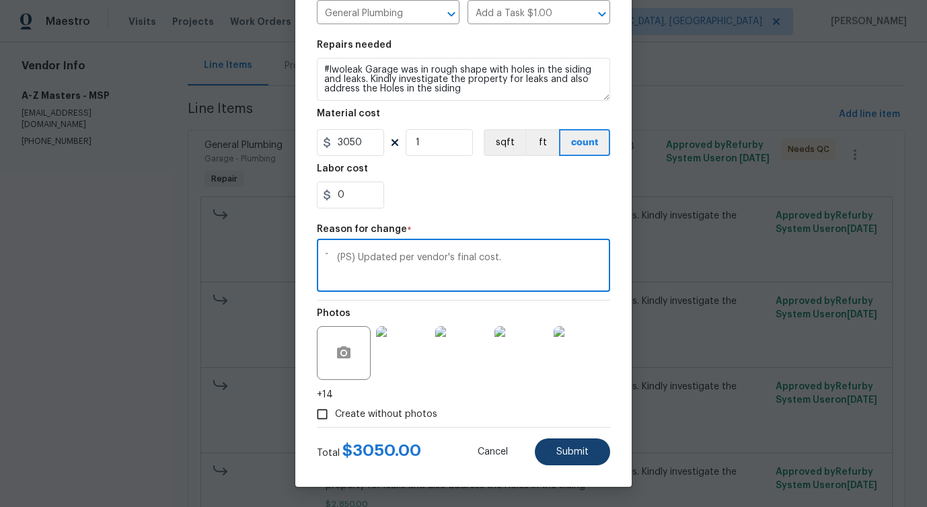
type textarea "ˇ (PS) Updated per vendor's final cost."
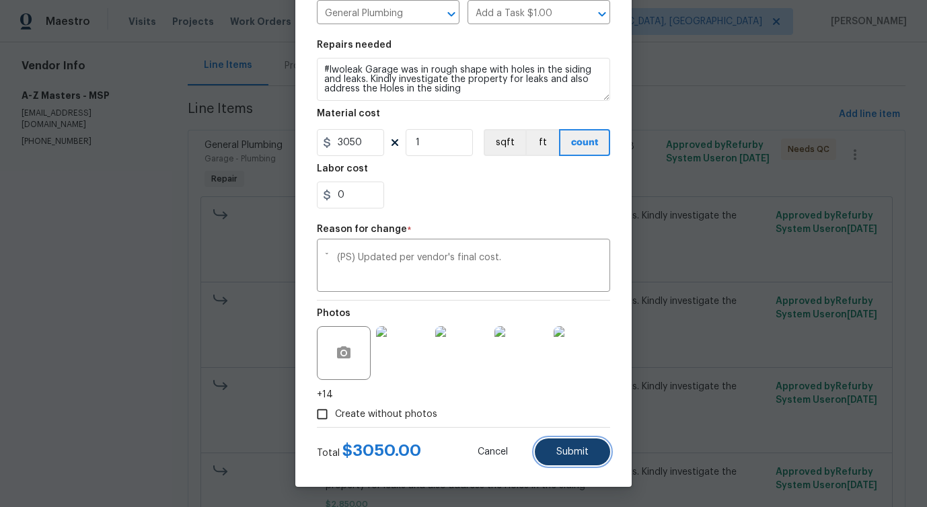
click at [577, 441] on button "Submit" at bounding box center [572, 452] width 75 height 27
type input "3225"
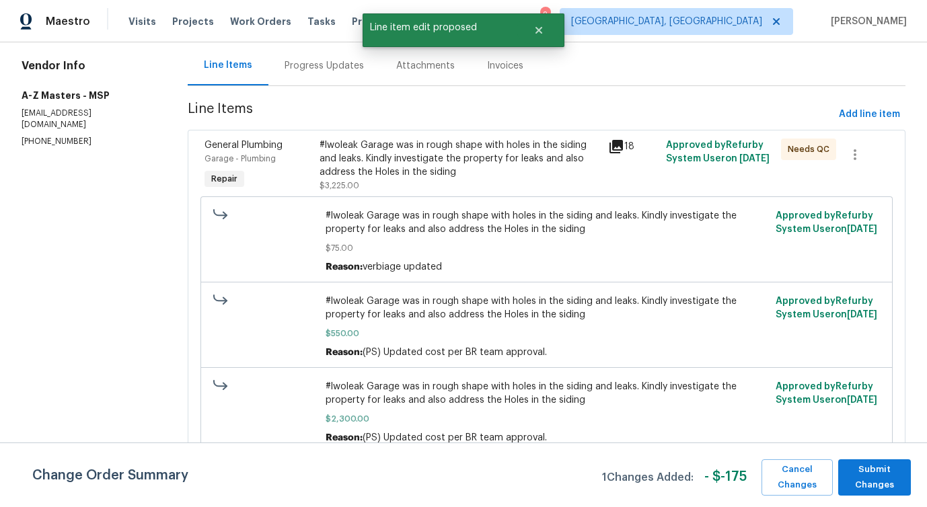
scroll to position [0, 0]
click at [861, 478] on span "Submit Changes" at bounding box center [874, 477] width 59 height 31
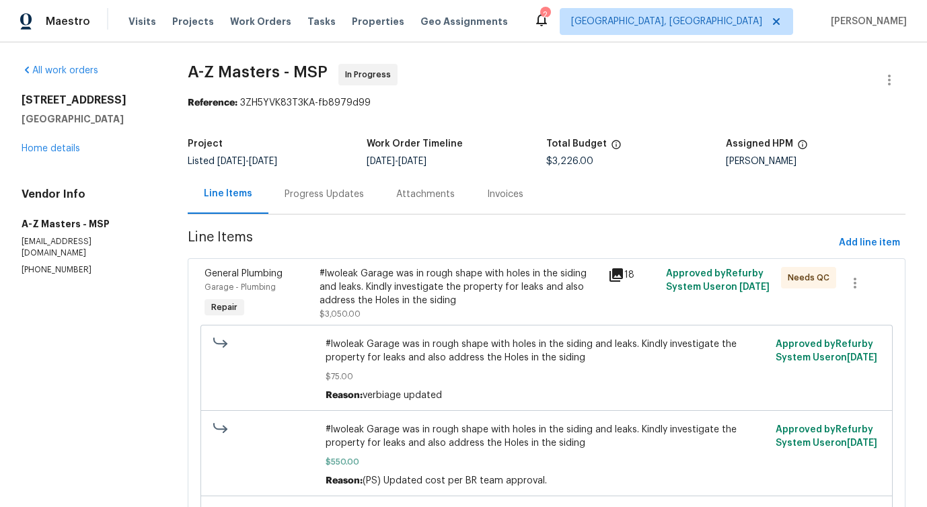
click at [358, 201] on div "Progress Updates" at bounding box center [324, 194] width 79 height 13
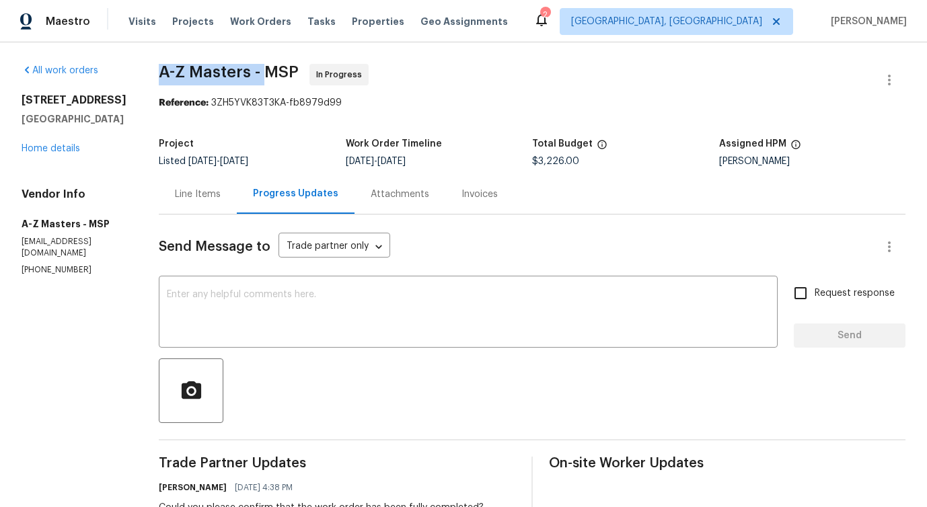
drag, startPoint x: 145, startPoint y: 71, endPoint x: 259, endPoint y: 71, distance: 113.7
copy span "A-Z Masters -"
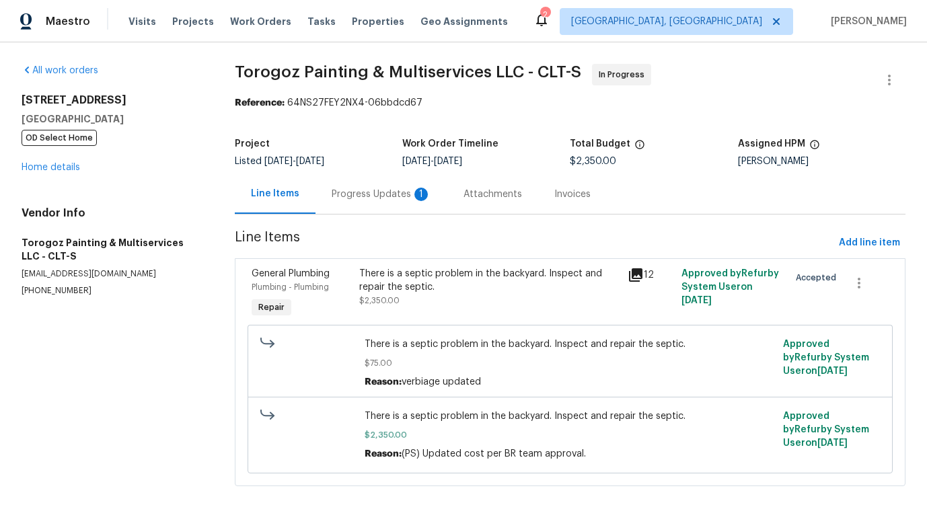
click at [399, 200] on div "Progress Updates 1" at bounding box center [382, 194] width 100 height 13
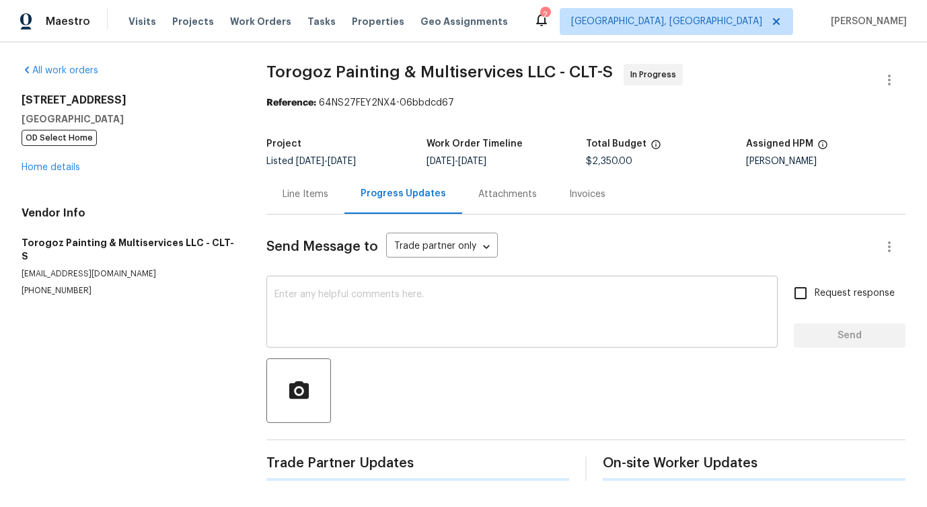
click at [410, 330] on textarea at bounding box center [522, 313] width 495 height 47
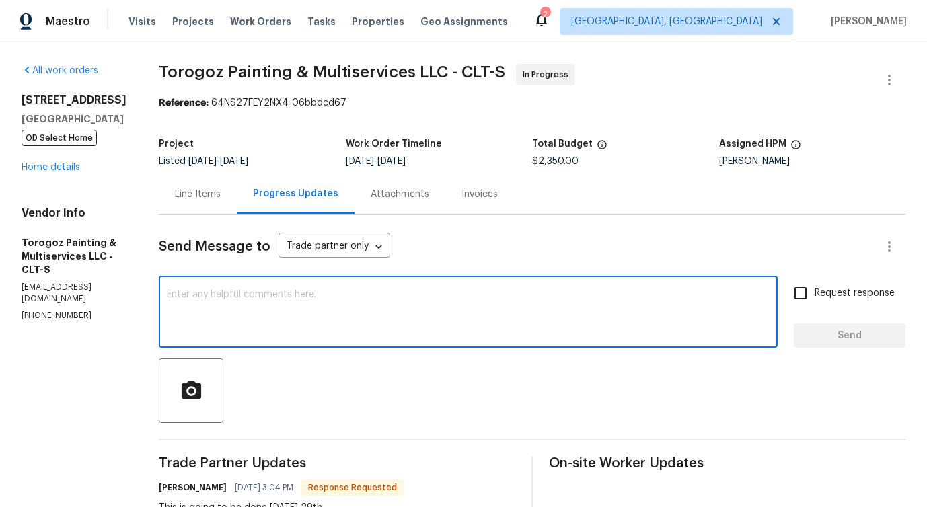
click at [390, 314] on textarea at bounding box center [468, 313] width 603 height 47
type textarea "Thanks for the update."
click at [843, 293] on span "Request response" at bounding box center [855, 294] width 80 height 14
click at [815, 293] on input "Request response" at bounding box center [801, 293] width 28 height 28
checkbox input "true"
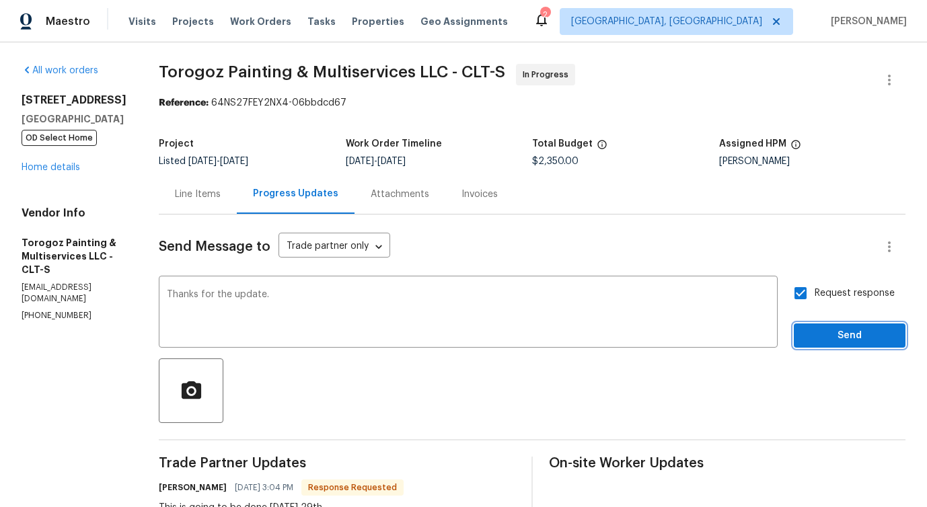
click at [838, 328] on span "Send" at bounding box center [850, 336] width 90 height 17
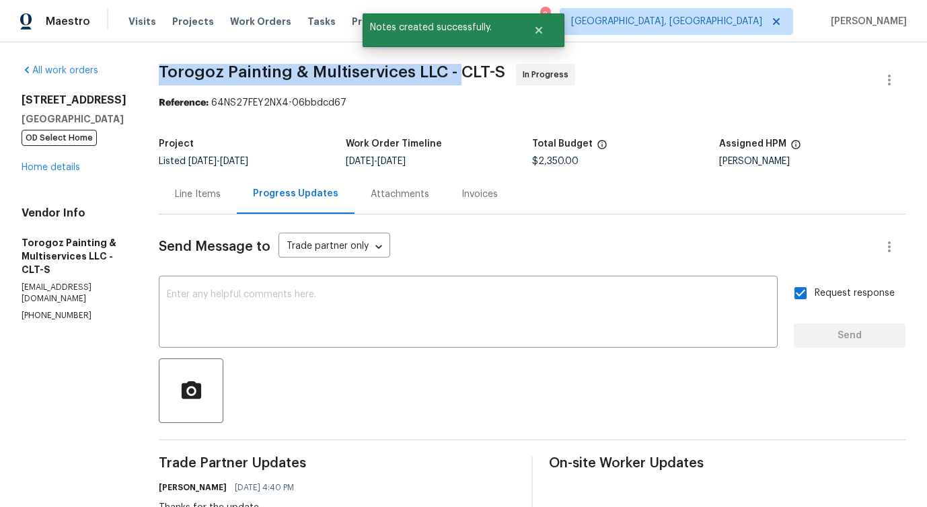
drag, startPoint x: 188, startPoint y: 72, endPoint x: 487, endPoint y: 73, distance: 298.1
copy span "Torogoz Painting & Multiservices LLC -"
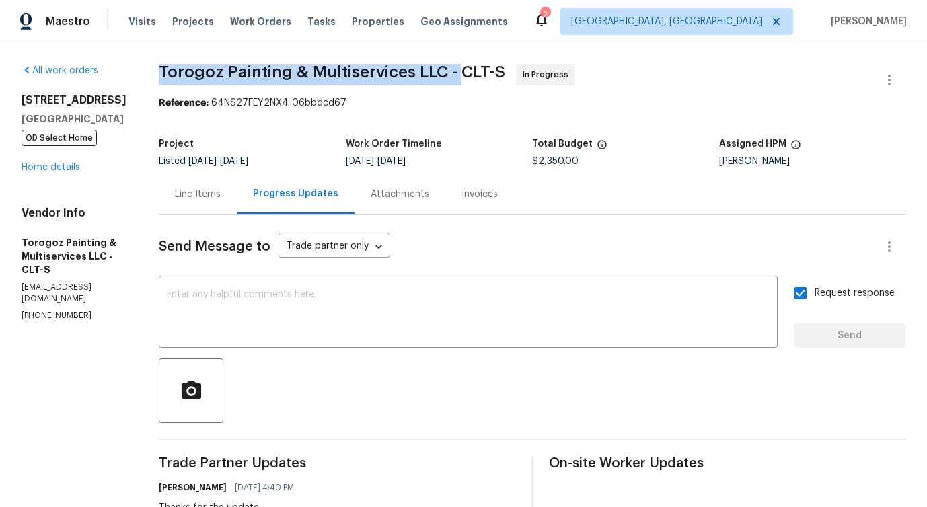
copy span "Torogoz Painting & Multiservices LLC -"
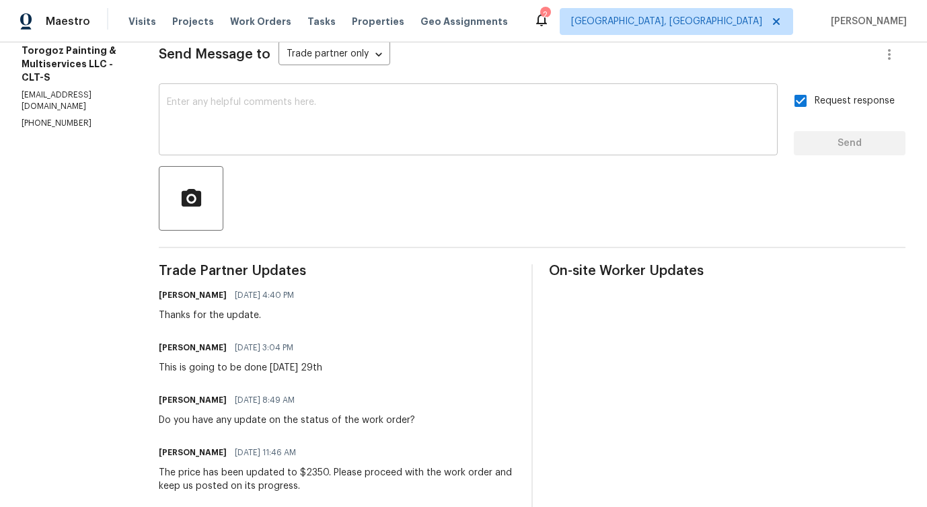
scroll to position [257, 0]
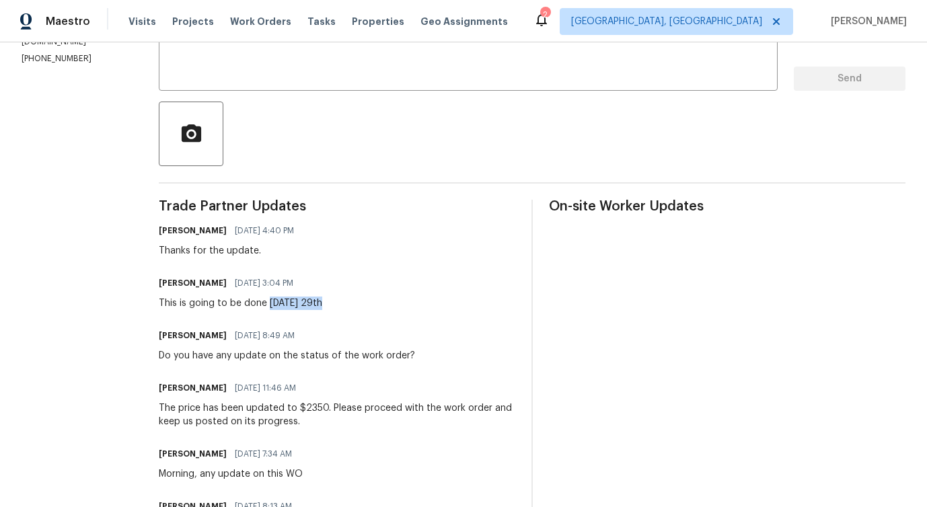
drag, startPoint x: 299, startPoint y: 301, endPoint x: 372, endPoint y: 301, distance: 72.7
click at [372, 301] on div "Ricardo Arturo 09/26/2025 3:04 PM This is going to be done Monday 29th" at bounding box center [337, 292] width 357 height 36
copy div "Monday 29th"
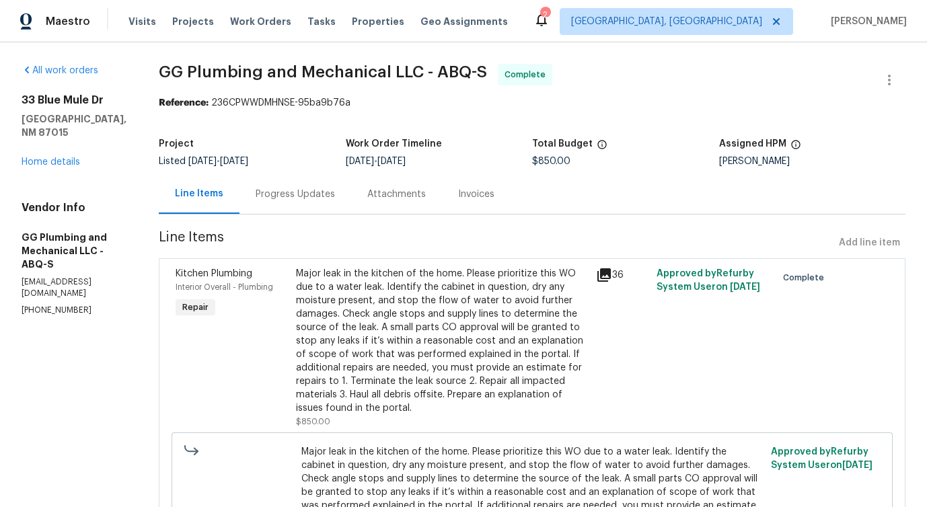
click at [335, 192] on div "Progress Updates" at bounding box center [295, 194] width 79 height 13
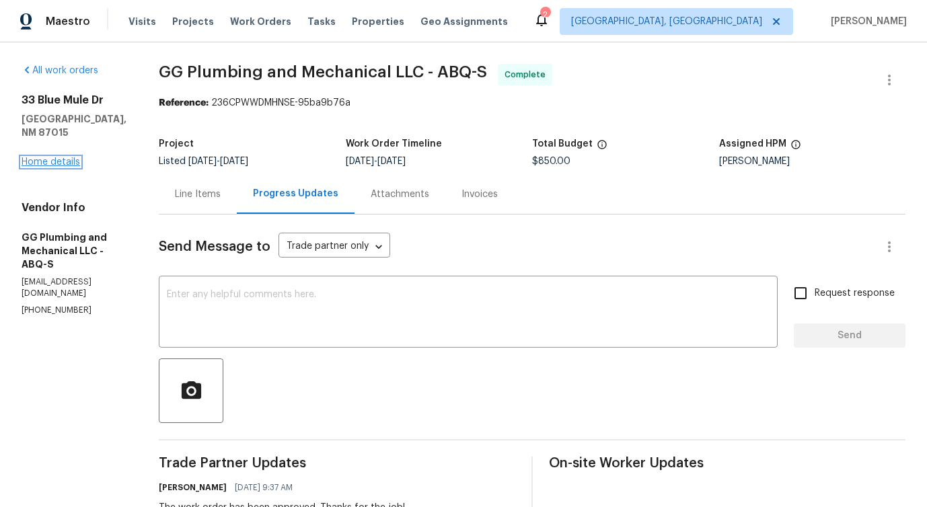
click at [36, 157] on link "Home details" at bounding box center [51, 161] width 59 height 9
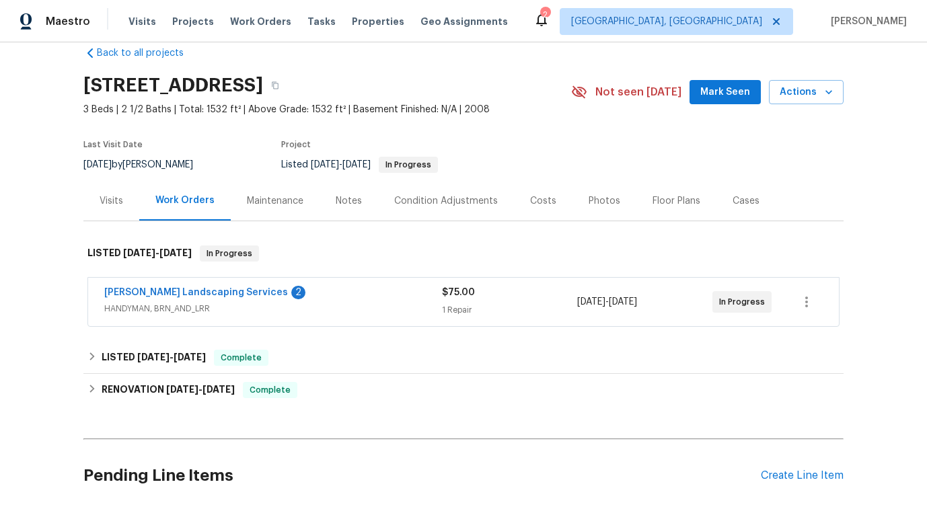
scroll to position [26, 0]
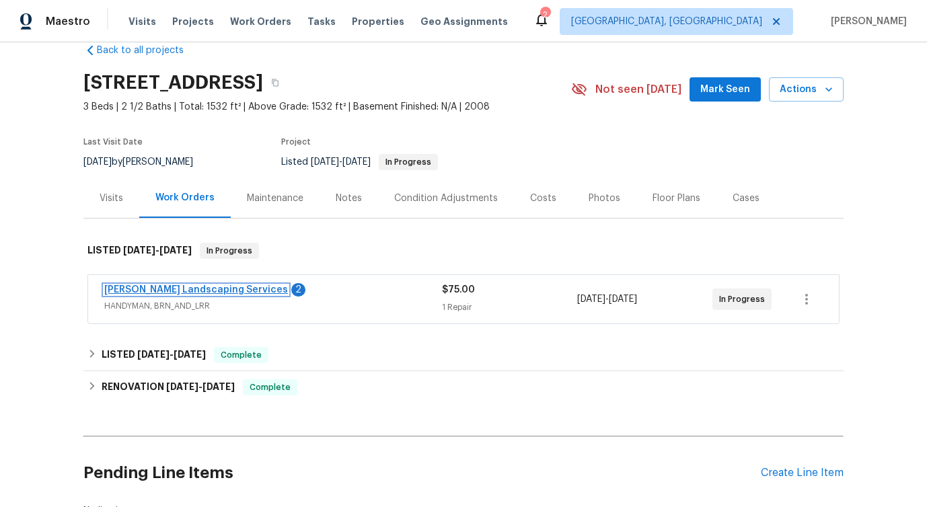
click at [221, 290] on link "Rodriguez Landscaping Services" at bounding box center [196, 289] width 184 height 9
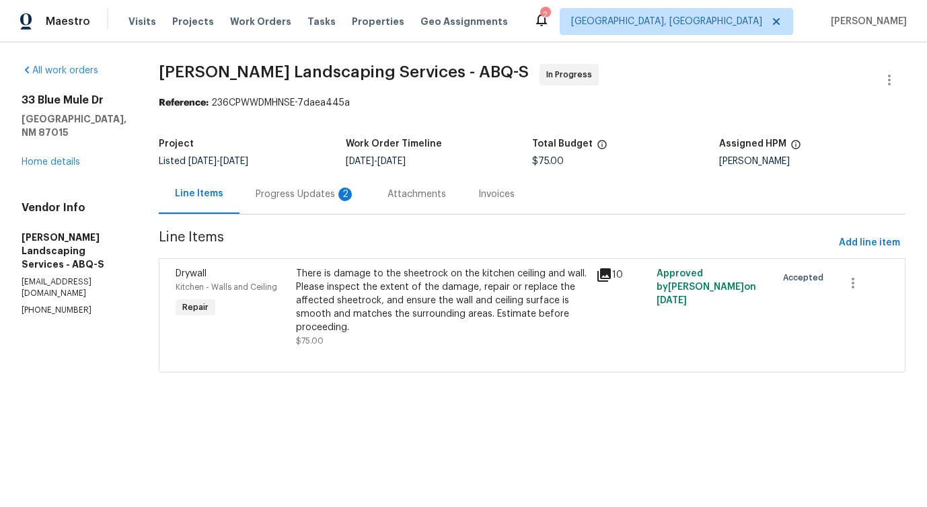
click at [336, 196] on div "Progress Updates 2" at bounding box center [306, 194] width 100 height 13
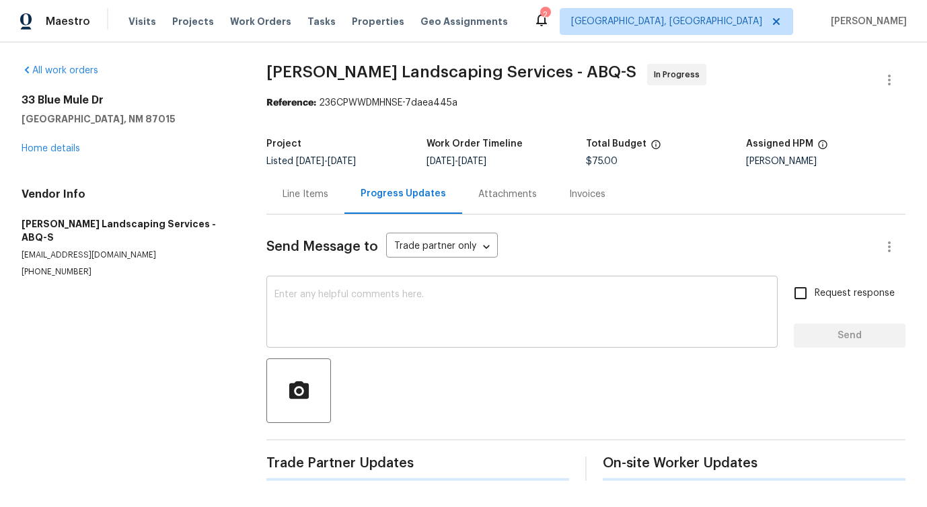
click at [350, 310] on textarea at bounding box center [522, 313] width 495 height 47
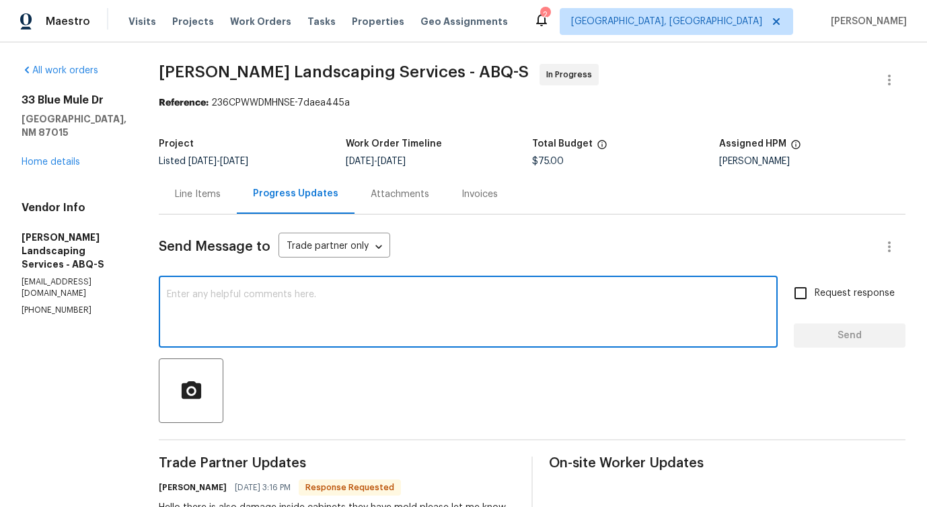
click at [221, 194] on div "Line Items" at bounding box center [198, 194] width 46 height 13
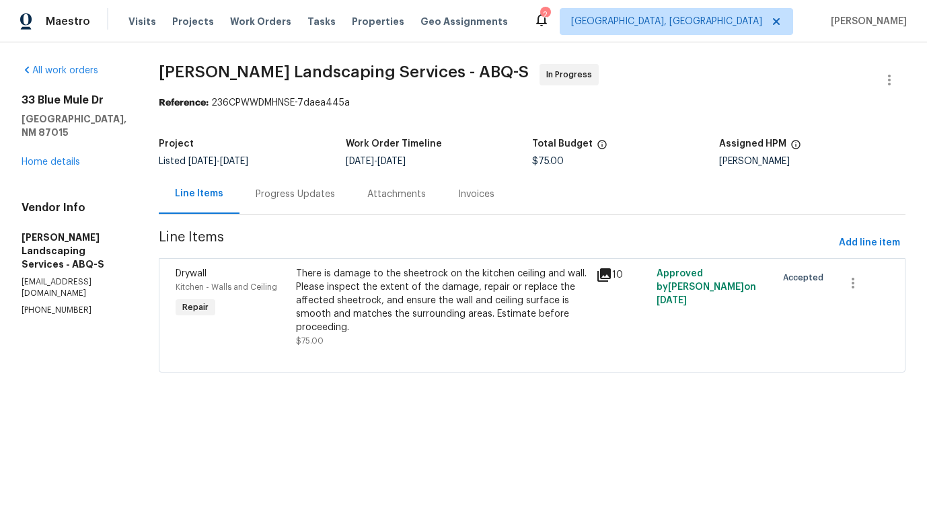
click at [317, 207] on div "Progress Updates" at bounding box center [296, 194] width 112 height 40
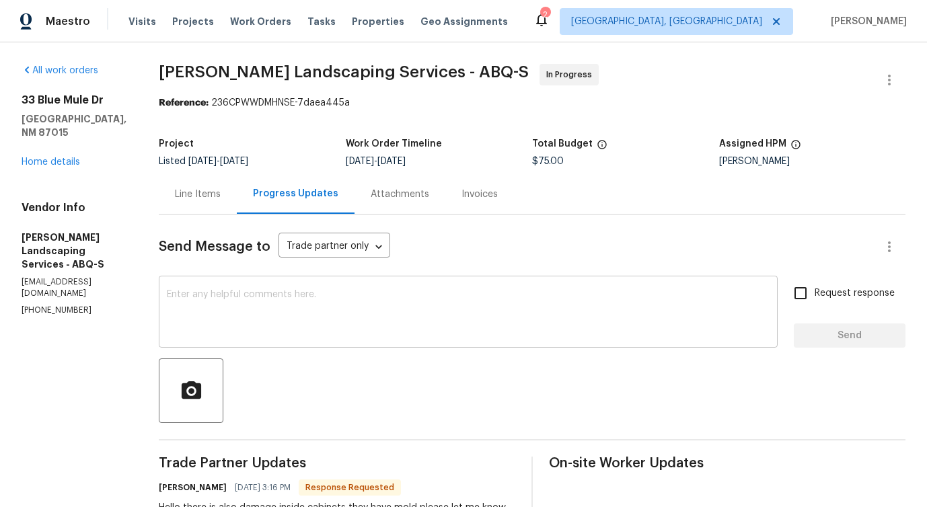
click at [336, 328] on textarea at bounding box center [468, 313] width 603 height 47
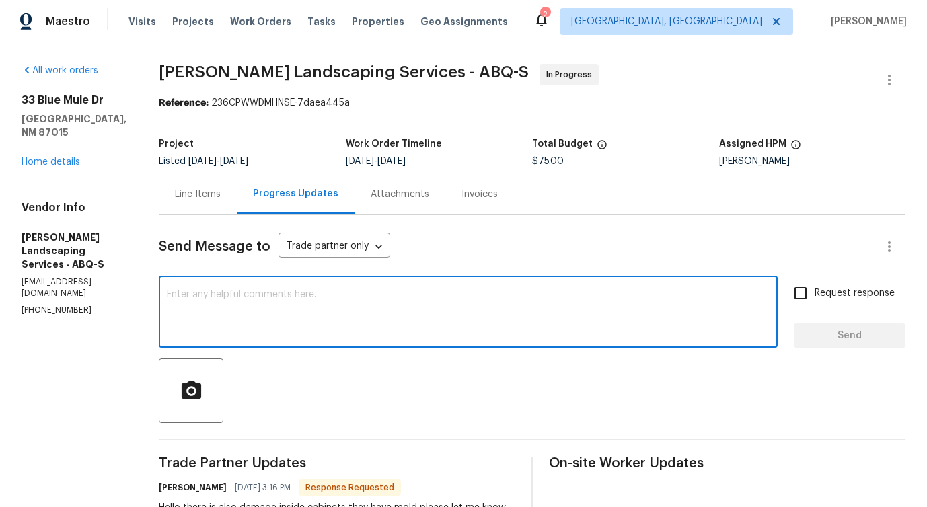
click at [221, 193] on div "Line Items" at bounding box center [198, 194] width 46 height 13
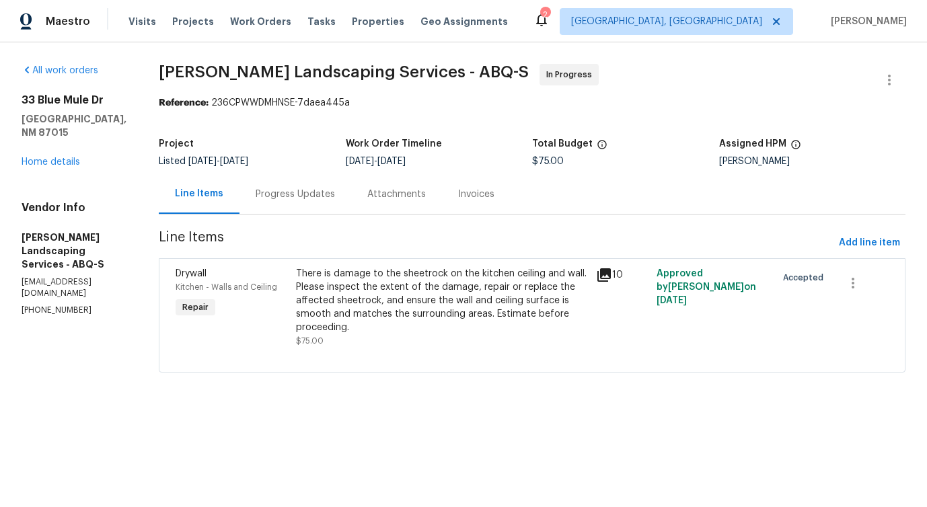
click at [378, 289] on div "There is damage to the sheetrock on the kitchen ceiling and wall. Please inspec…" at bounding box center [442, 300] width 293 height 67
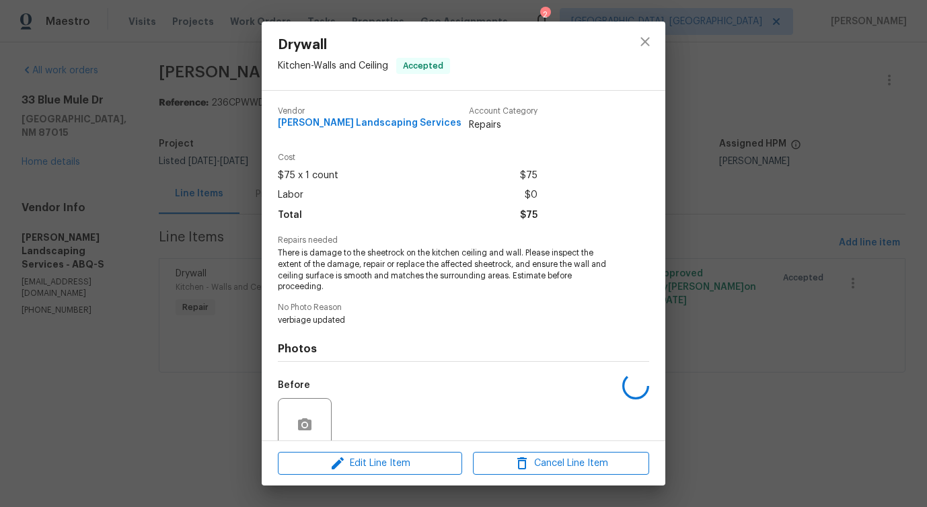
scroll to position [112, 0]
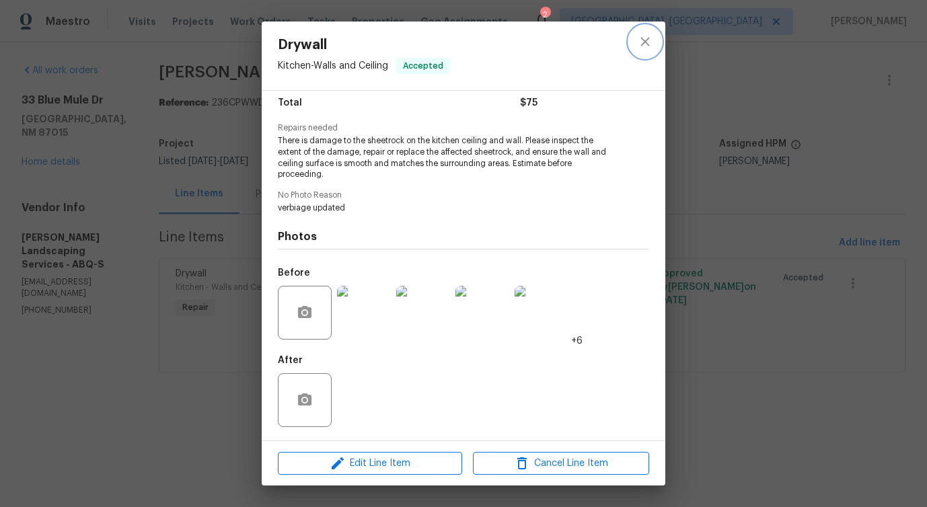
click at [651, 40] on icon "close" at bounding box center [645, 42] width 16 height 16
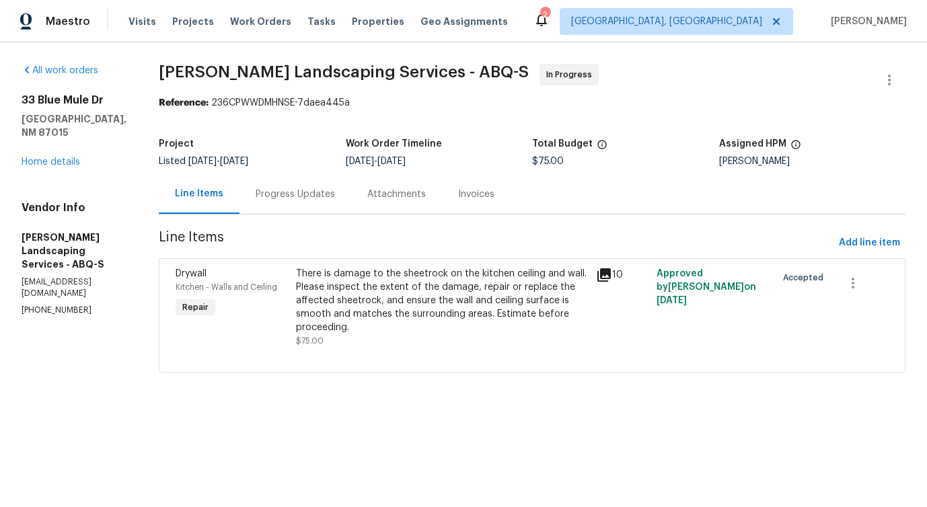
click at [335, 205] on div "Progress Updates" at bounding box center [296, 194] width 112 height 40
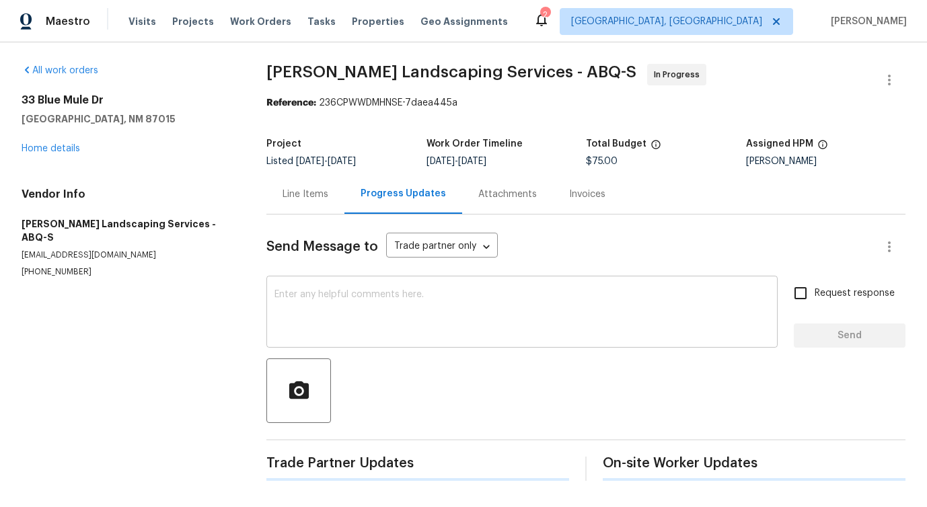
click at [356, 306] on textarea at bounding box center [522, 313] width 495 height 47
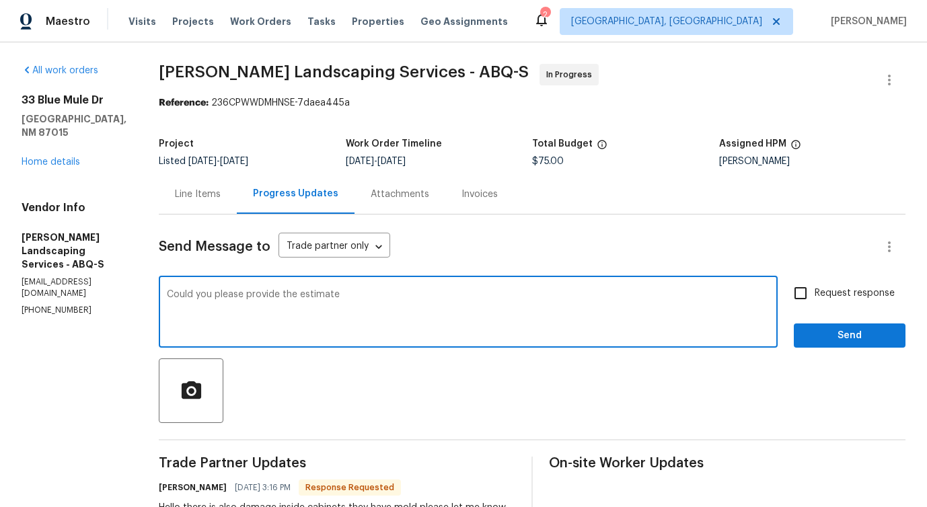
type textarea "Could you please provide the estimate?"
click at [335, 299] on textarea "Could you please provide the estimate?" at bounding box center [468, 313] width 603 height 47
paste textarea "Can you provide the estimate, please?"
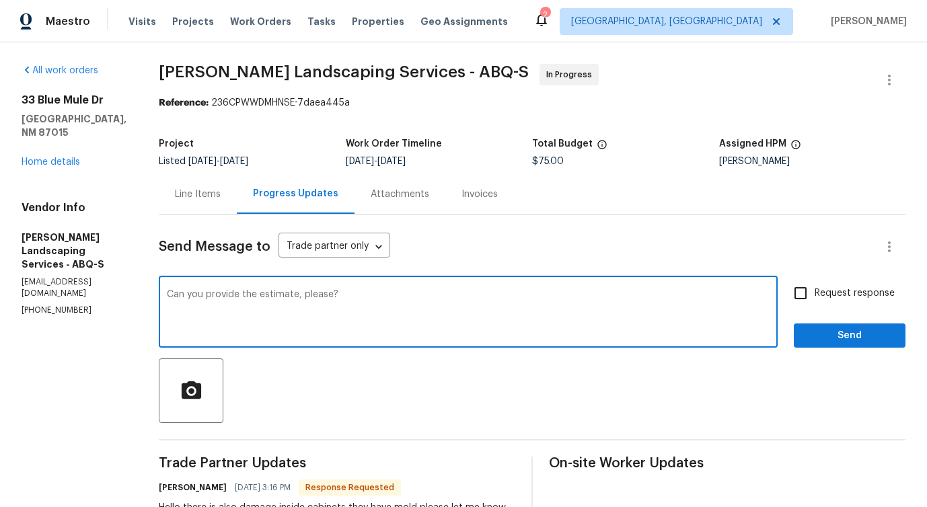
type textarea "Can you provide the estimate, please?"
click at [835, 296] on span "Request response" at bounding box center [855, 294] width 80 height 14
click at [815, 296] on input "Request response" at bounding box center [801, 293] width 28 height 28
checkbox input "true"
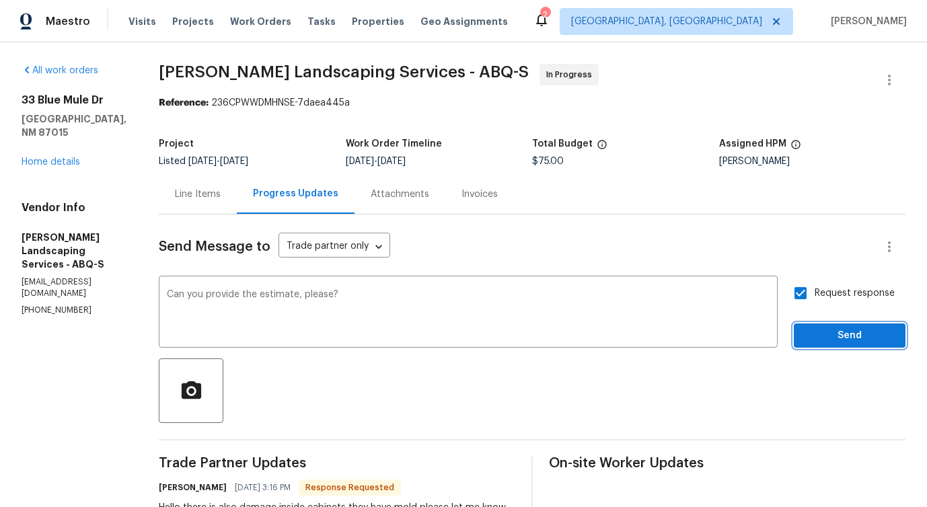
click at [836, 334] on span "Send" at bounding box center [850, 336] width 90 height 17
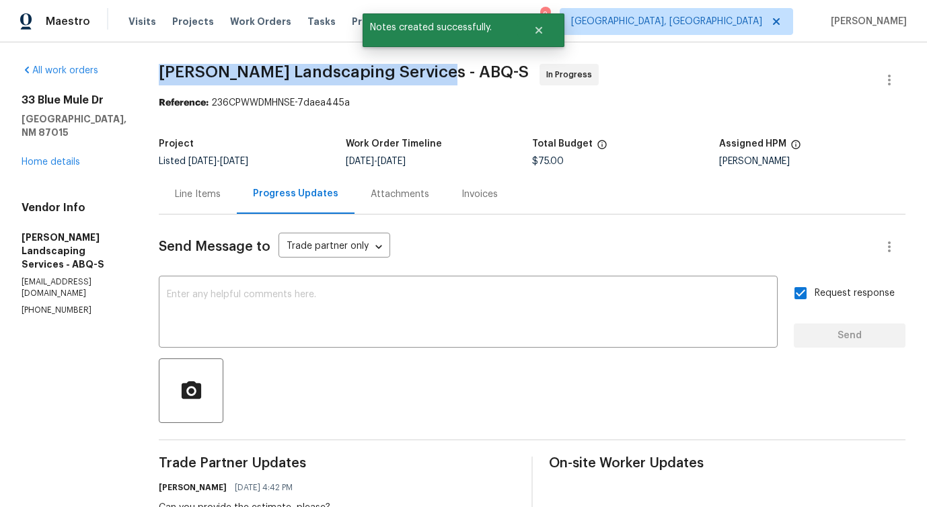
drag, startPoint x: 184, startPoint y: 68, endPoint x: 453, endPoint y: 71, distance: 269.2
click at [453, 71] on div "All work orders 33 Blue Mule Dr Edgewood, NM 87015 Home details Vendor Info Rod…" at bounding box center [463, 502] width 927 height 921
copy span "Rodriguez Landscaping Services -"
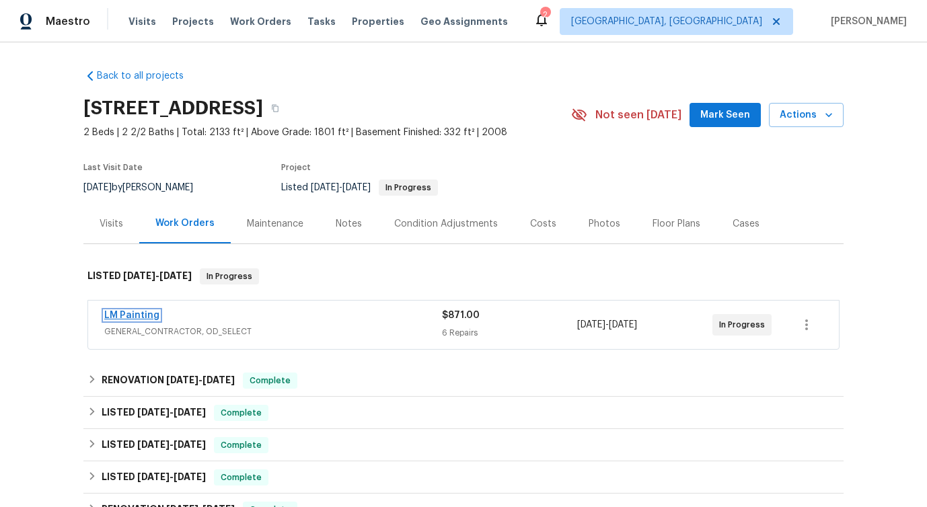
click at [130, 311] on link "LM Painting" at bounding box center [131, 315] width 55 height 9
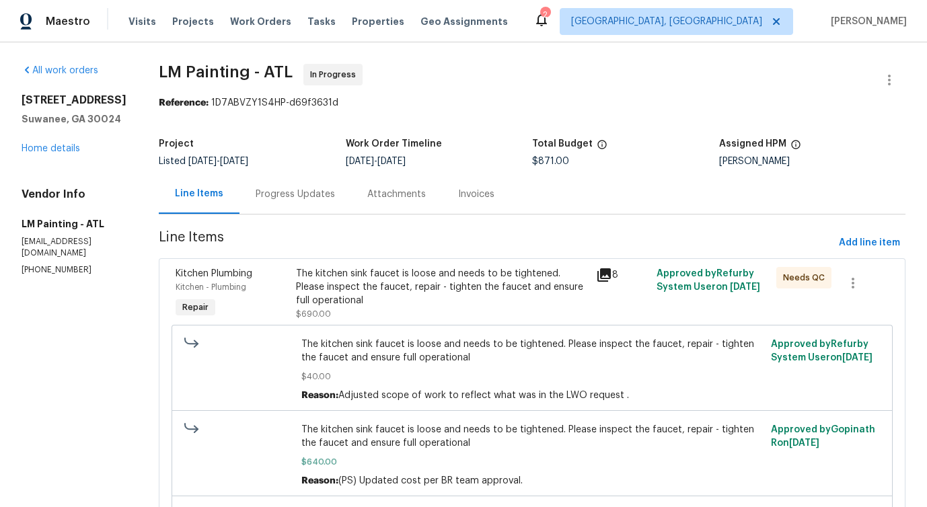
click at [330, 199] on div "Progress Updates" at bounding box center [295, 194] width 79 height 13
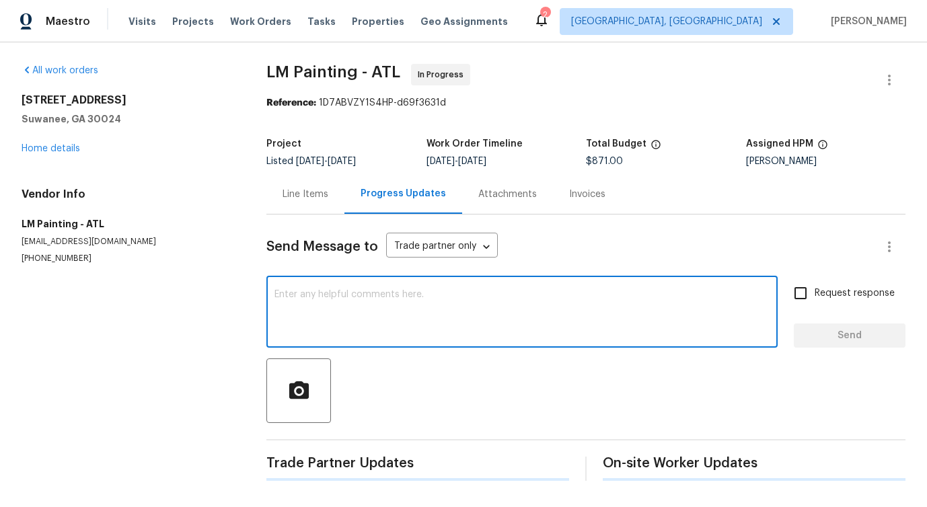
click at [349, 310] on textarea at bounding box center [522, 313] width 495 height 47
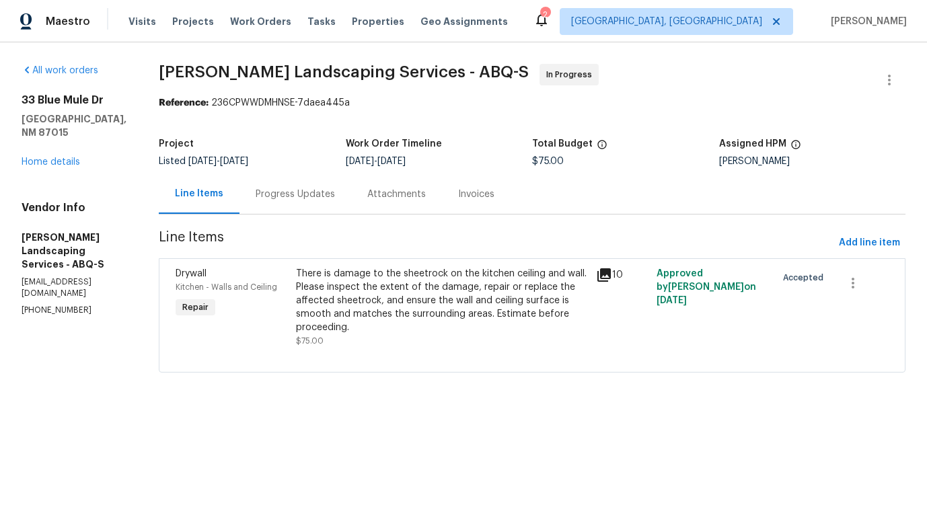
click at [331, 205] on div "Progress Updates" at bounding box center [296, 194] width 112 height 40
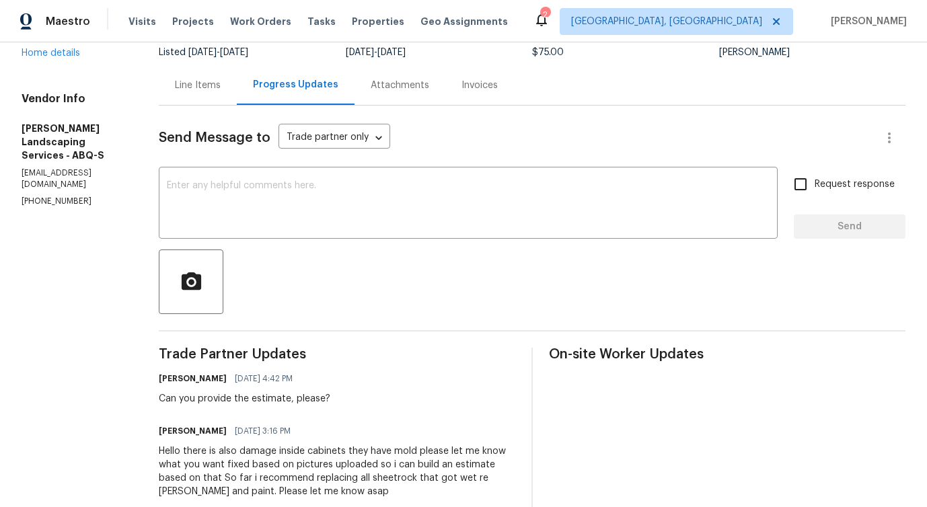
scroll to position [172, 0]
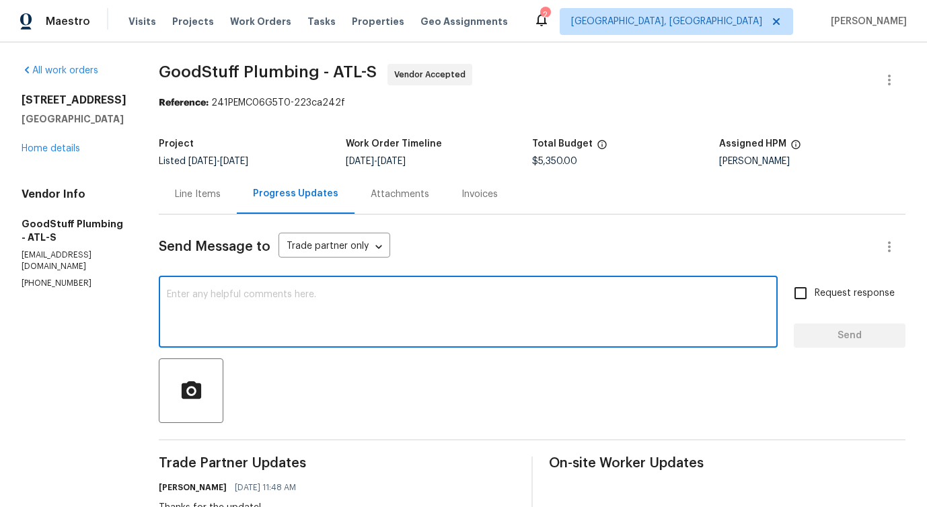
click at [257, 308] on textarea at bounding box center [468, 313] width 603 height 47
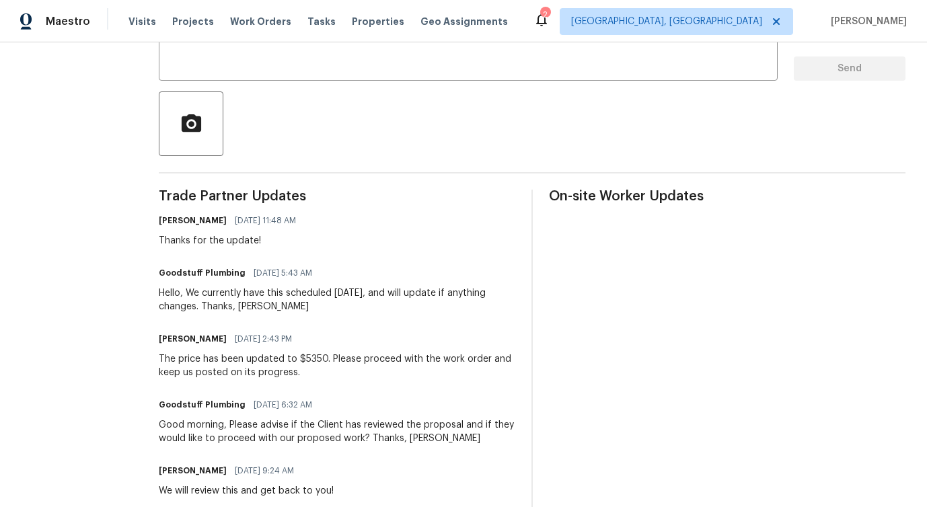
drag, startPoint x: 191, startPoint y: 288, endPoint x: 389, endPoint y: 304, distance: 198.5
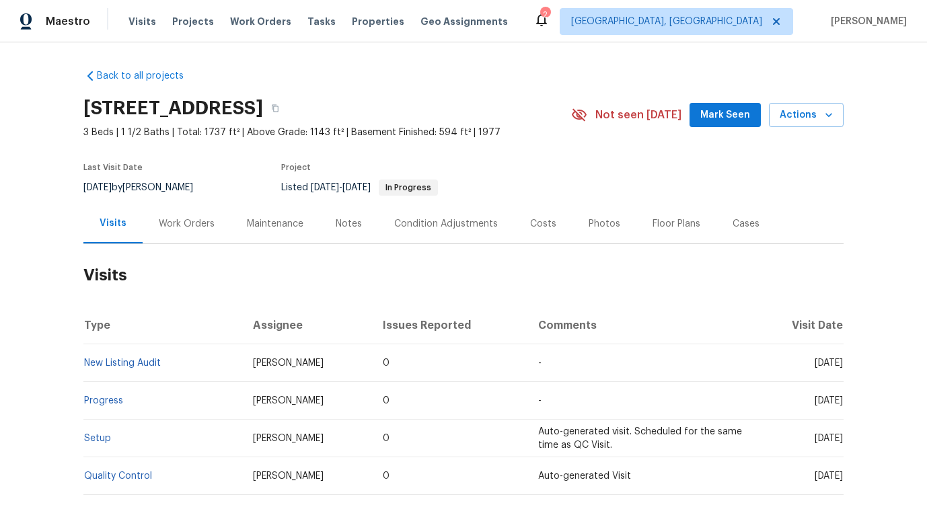
click at [172, 234] on div "Work Orders" at bounding box center [187, 224] width 88 height 40
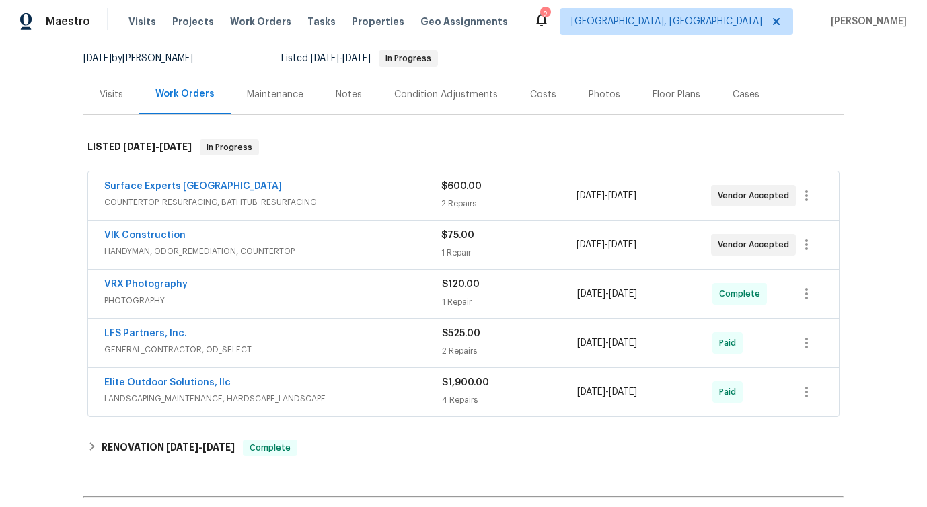
scroll to position [130, 0]
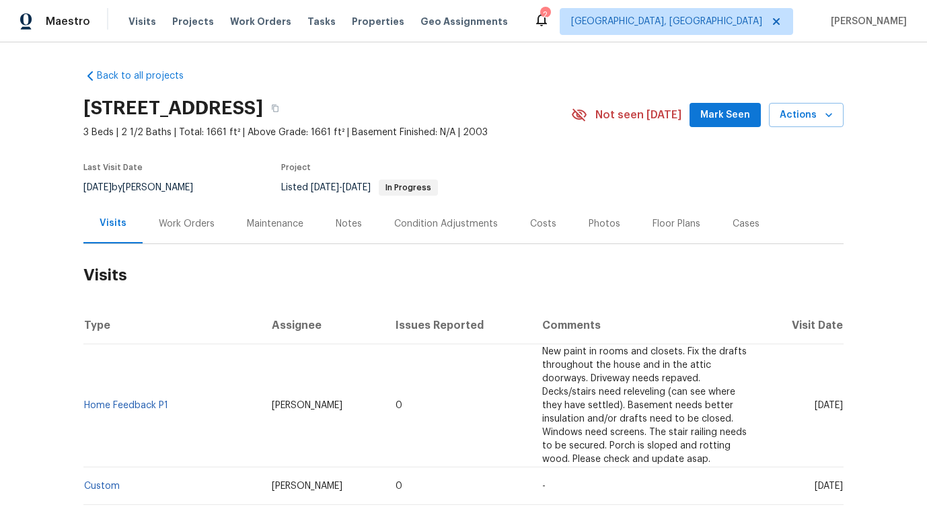
click at [184, 240] on div "Work Orders" at bounding box center [187, 224] width 88 height 40
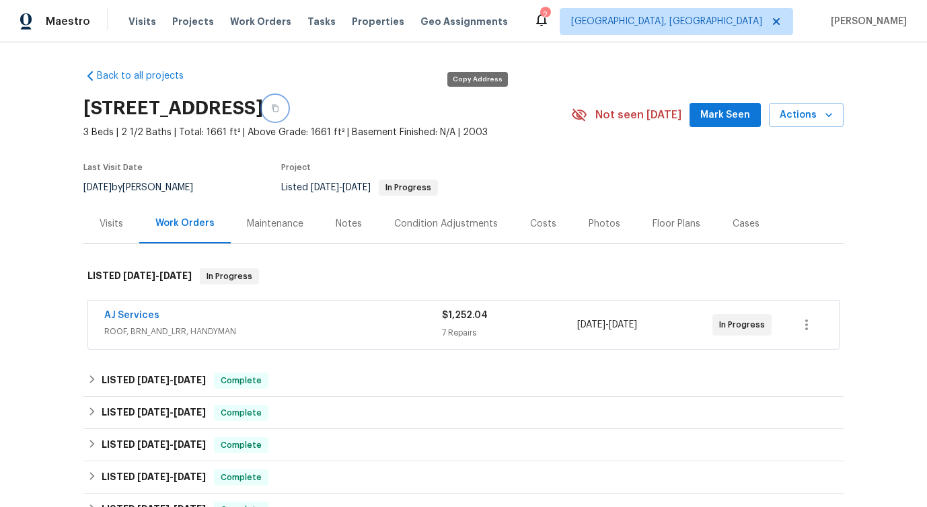
click at [279, 108] on icon "button" at bounding box center [275, 108] width 8 height 8
